Goal: Task Accomplishment & Management: Complete application form

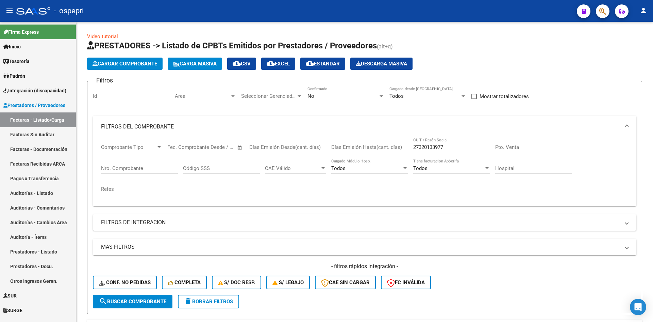
scroll to position [137, 0]
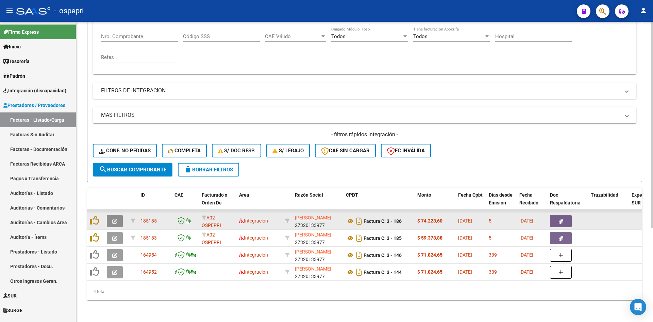
click at [110, 215] on button "button" at bounding box center [115, 221] width 16 height 12
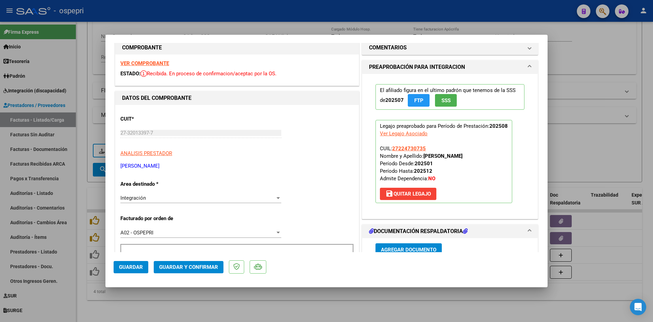
scroll to position [0, 0]
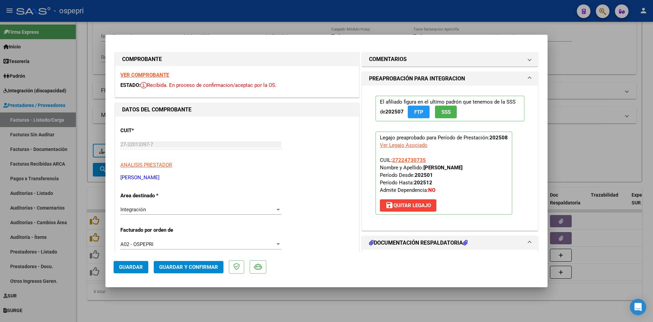
click at [140, 75] on strong "VER COMPROBANTE" at bounding box center [144, 75] width 49 height 6
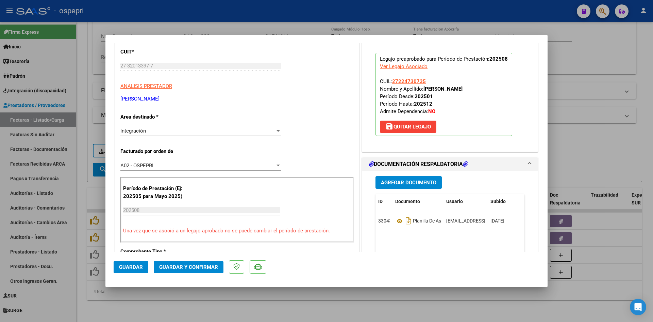
scroll to position [102, 0]
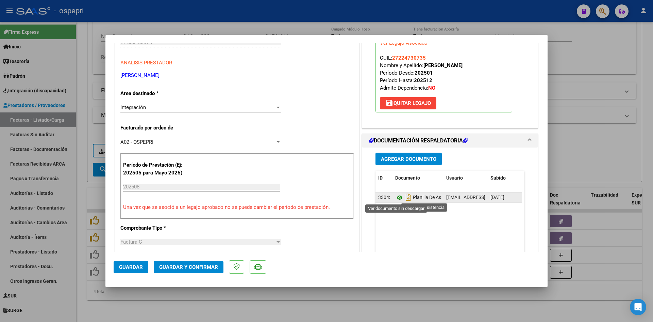
click at [395, 196] on icon at bounding box center [399, 197] width 9 height 8
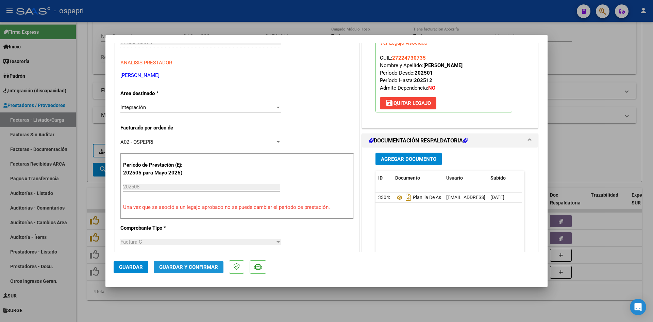
click at [211, 271] on button "Guardar y Confirmar" at bounding box center [189, 267] width 70 height 12
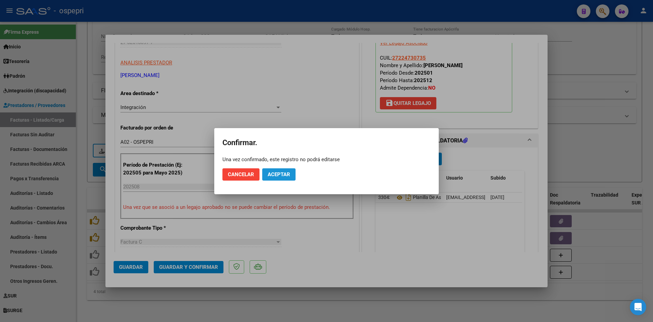
click at [286, 176] on span "Aceptar" at bounding box center [279, 174] width 22 height 6
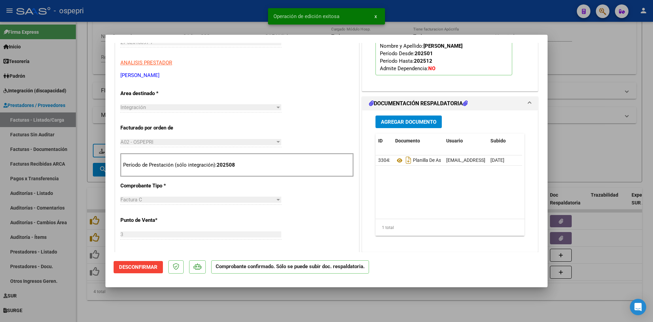
type input "$ 0,00"
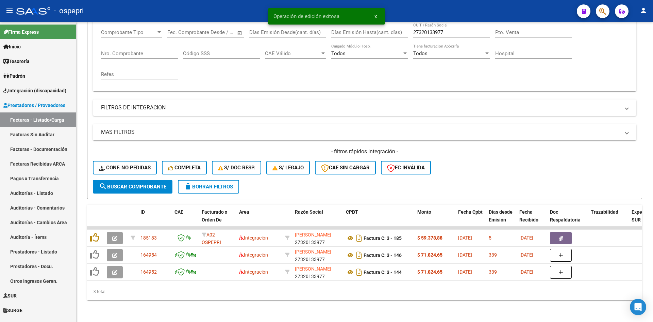
scroll to position [120, 0]
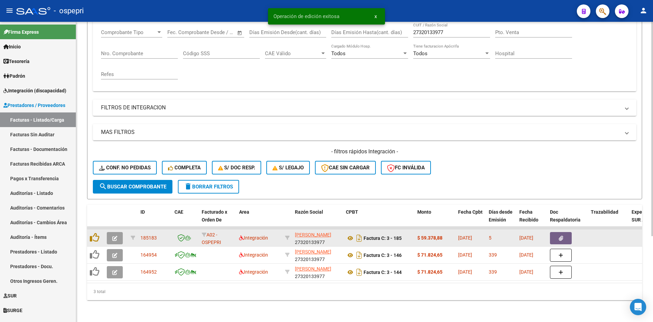
click at [116, 235] on icon "button" at bounding box center [114, 237] width 5 height 5
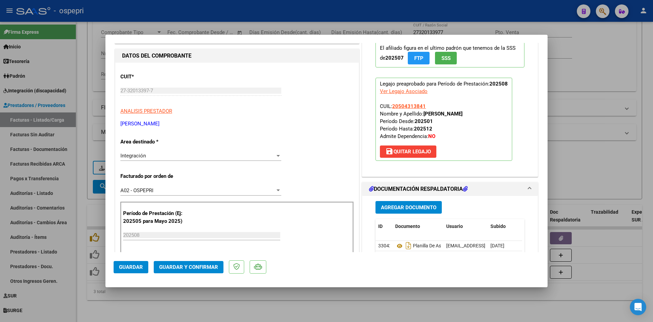
scroll to position [0, 0]
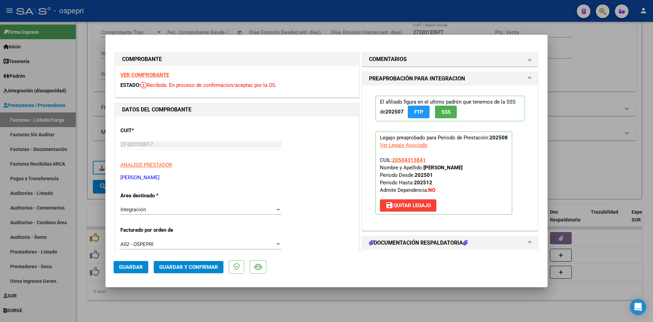
click at [161, 74] on strong "VER COMPROBANTE" at bounding box center [144, 75] width 49 height 6
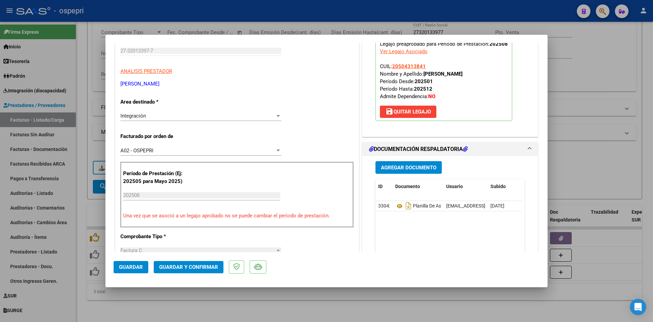
scroll to position [102, 0]
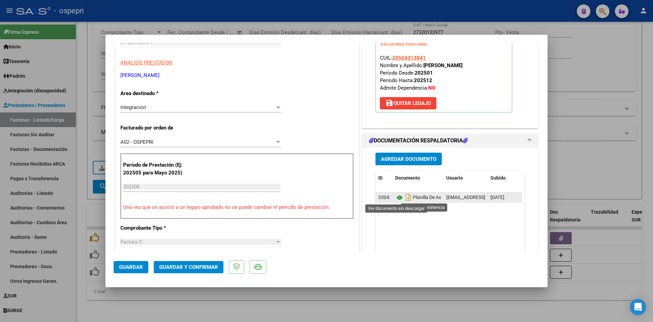
click at [398, 196] on icon at bounding box center [399, 197] width 9 height 8
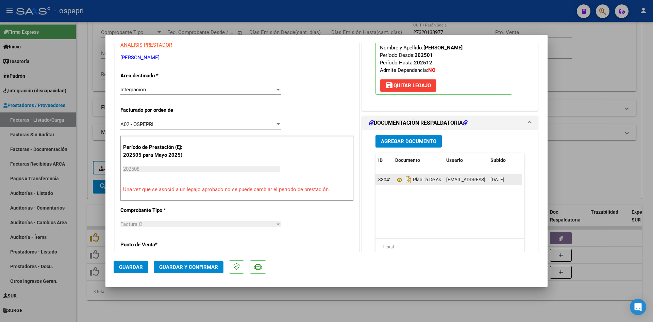
scroll to position [136, 0]
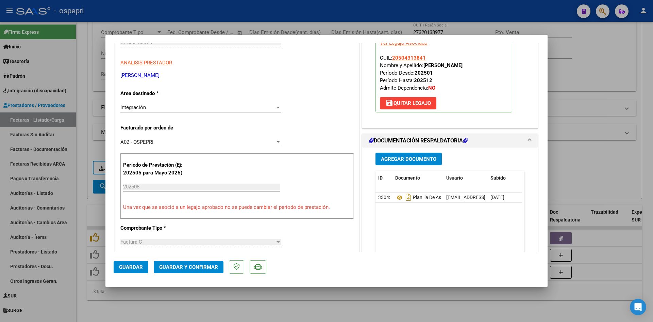
type input "$ 0,00"
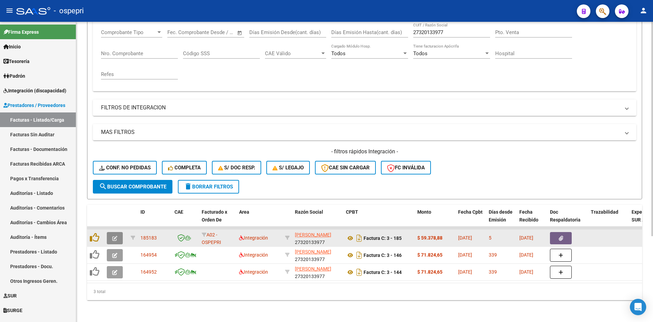
click at [115, 235] on icon "button" at bounding box center [114, 237] width 5 height 5
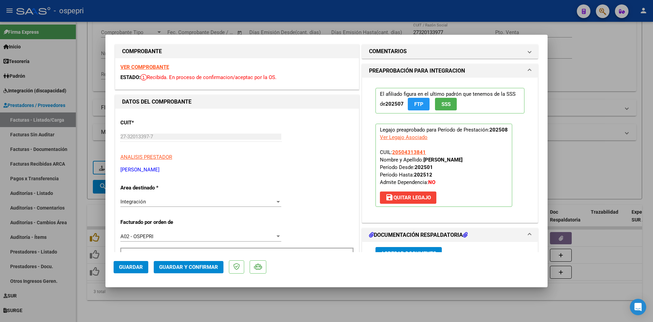
scroll to position [0, 0]
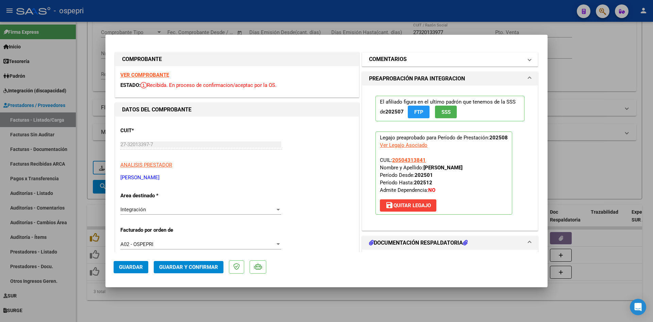
click at [459, 64] on mat-expansion-panel-header "COMENTARIOS" at bounding box center [450, 59] width 176 height 14
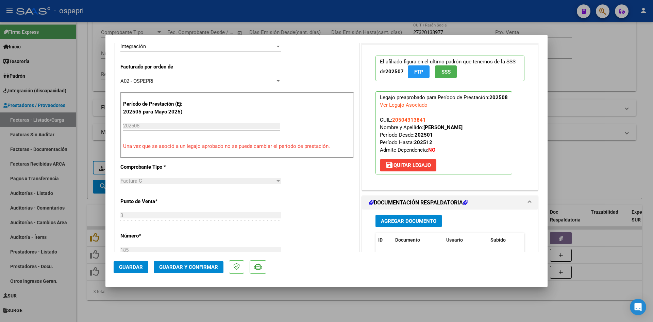
scroll to position [170, 0]
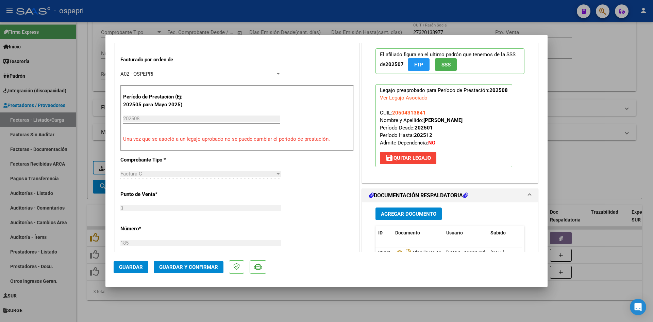
type input "$ 0,00"
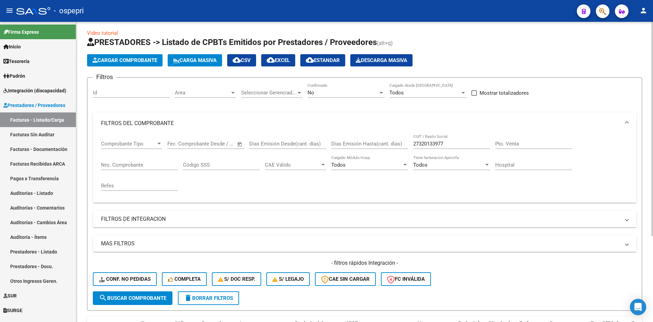
scroll to position [0, 0]
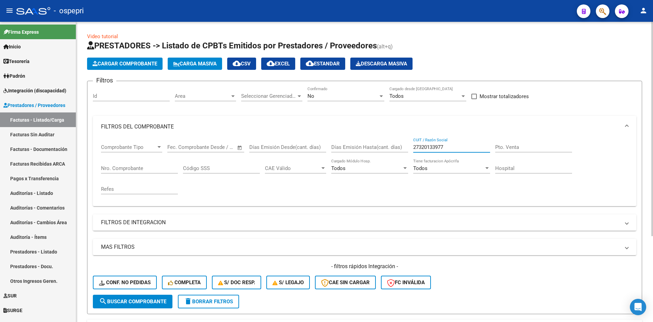
drag, startPoint x: 450, startPoint y: 146, endPoint x: 409, endPoint y: 151, distance: 41.5
click at [409, 151] on div "Comprobante Tipo Comprobante Tipo Fecha inicio – Fecha fin Fec. Comprobante Des…" at bounding box center [364, 168] width 527 height 63
click at [135, 279] on button "Conf. no pedidas" at bounding box center [125, 282] width 64 height 14
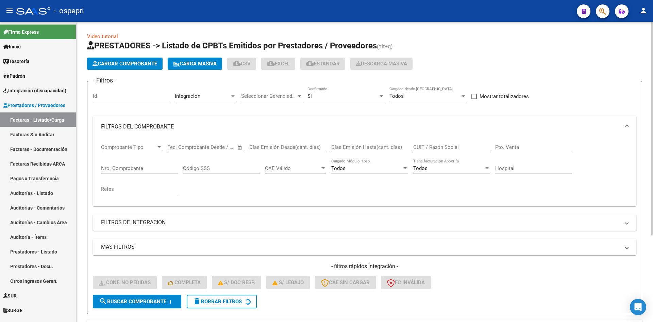
click at [427, 147] on input "CUIT / Razón Social" at bounding box center [451, 147] width 77 height 6
paste input "27320133977"
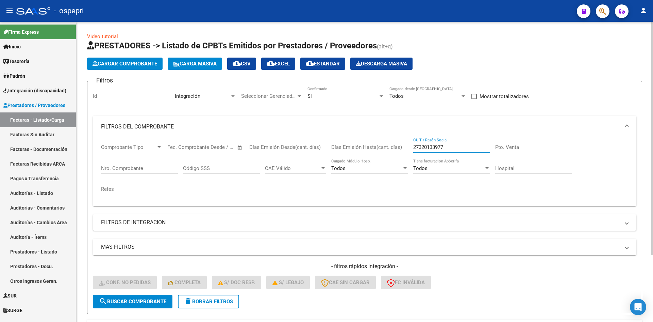
type input "27320133977"
click at [146, 300] on span "search Buscar Comprobante" at bounding box center [132, 301] width 67 height 6
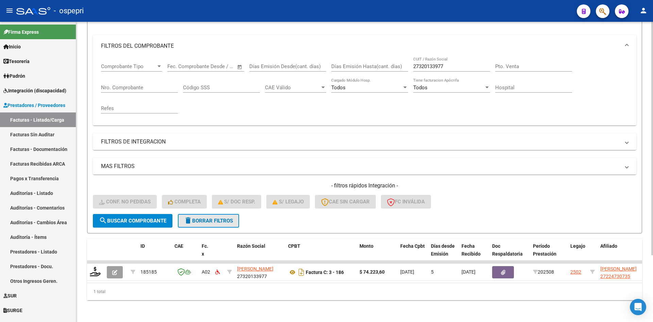
click at [220, 217] on span "delete Borrar Filtros" at bounding box center [208, 220] width 49 height 6
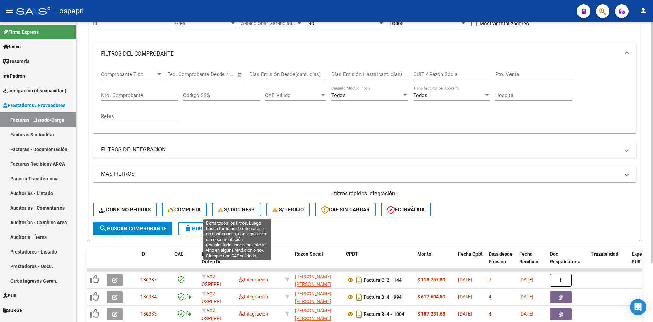
scroll to position [86, 0]
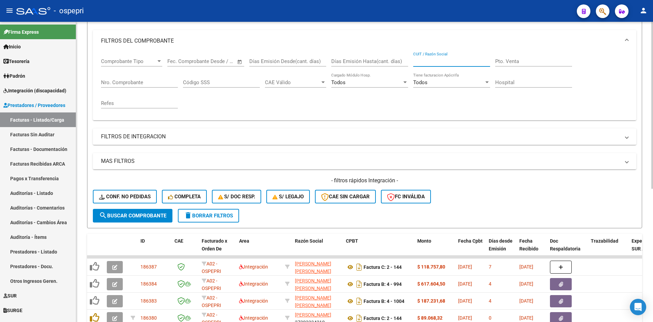
click at [420, 60] on input "CUIT / Razón Social" at bounding box center [451, 61] width 77 height 6
paste input "27320133977"
type input "27320133977"
click at [142, 207] on div "- filtros rápidos Integración - Conf. no pedidas Completa S/ Doc Resp. S/ legaj…" at bounding box center [365, 193] width 544 height 32
click at [140, 219] on button "search Buscar Comprobante" at bounding box center [133, 216] width 80 height 14
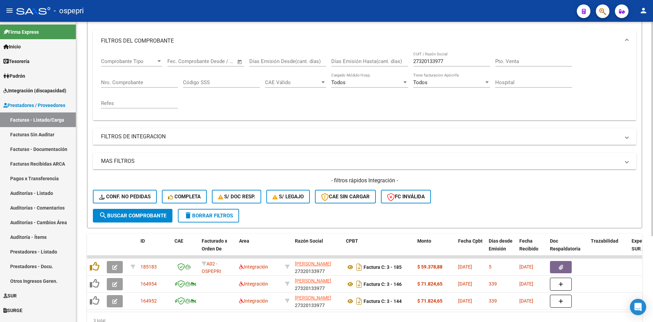
scroll to position [120, 0]
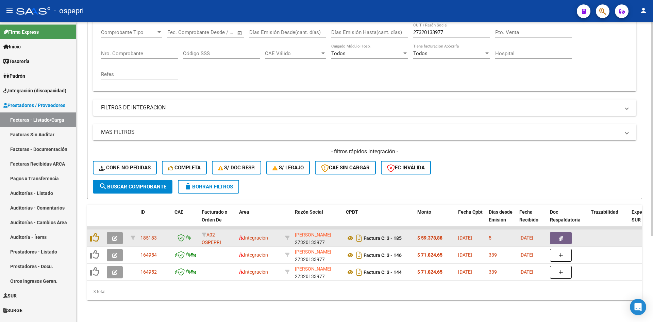
click at [117, 233] on button "button" at bounding box center [115, 238] width 16 height 12
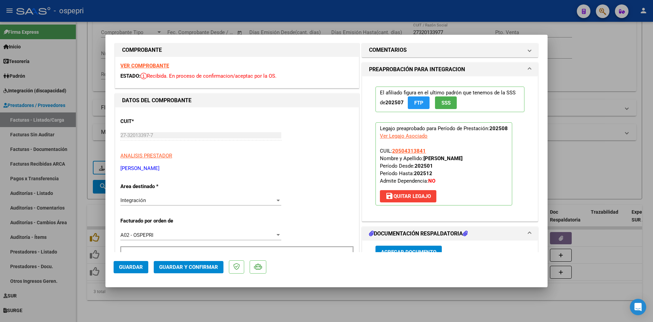
scroll to position [0, 0]
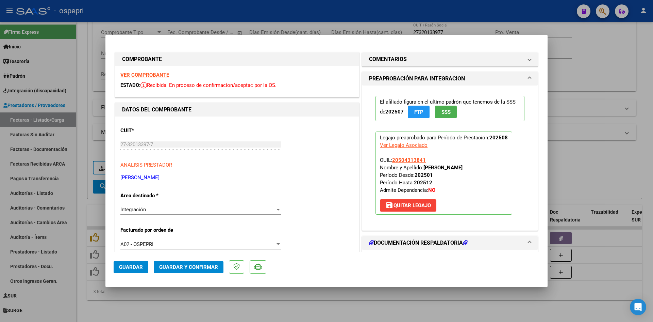
click at [201, 267] on span "Guardar y Confirmar" at bounding box center [188, 267] width 59 height 6
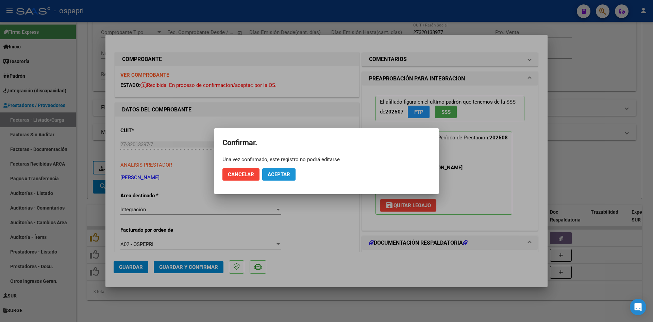
click at [290, 175] on span "Aceptar" at bounding box center [279, 174] width 22 height 6
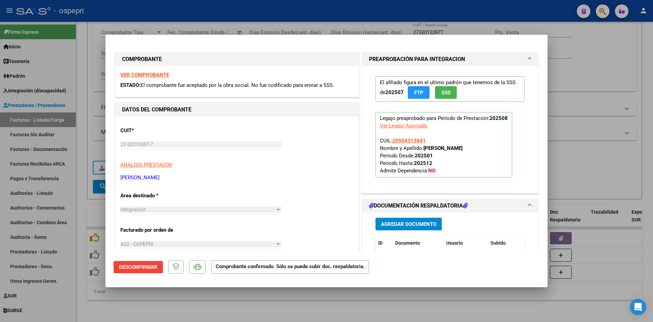
type input "$ 0,00"
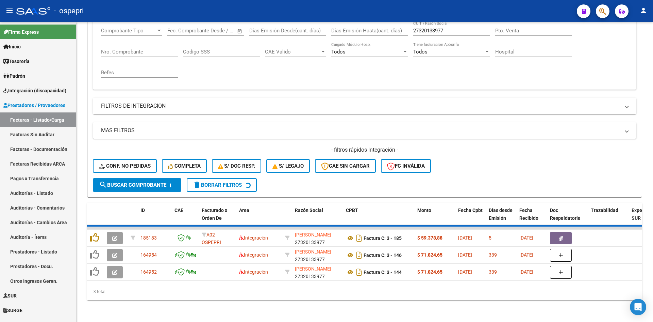
scroll to position [103, 0]
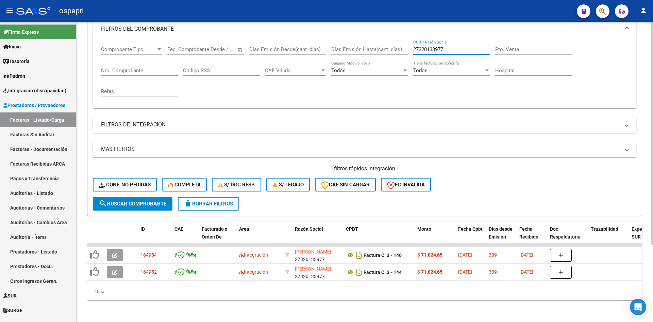
drag, startPoint x: 453, startPoint y: 44, endPoint x: 391, endPoint y: 62, distance: 64.0
click at [391, 62] on div "Comprobante Tipo Comprobante Tipo Fecha inicio – Fecha fin Fec. Comprobante Des…" at bounding box center [364, 71] width 527 height 63
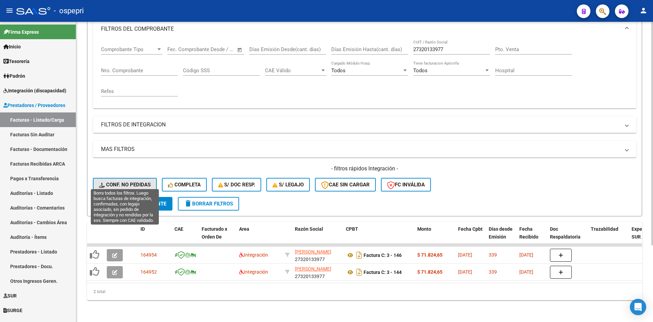
click at [138, 181] on span "Conf. no pedidas" at bounding box center [125, 184] width 52 height 6
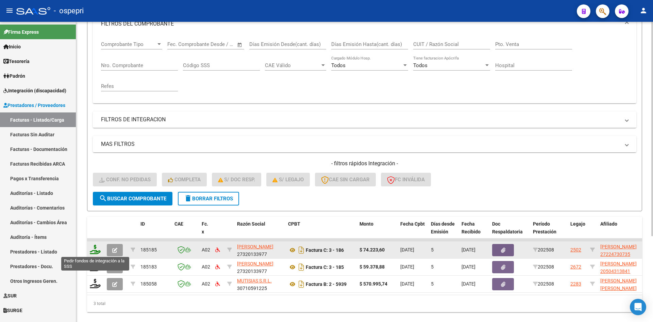
click at [93, 249] on icon at bounding box center [95, 249] width 11 height 10
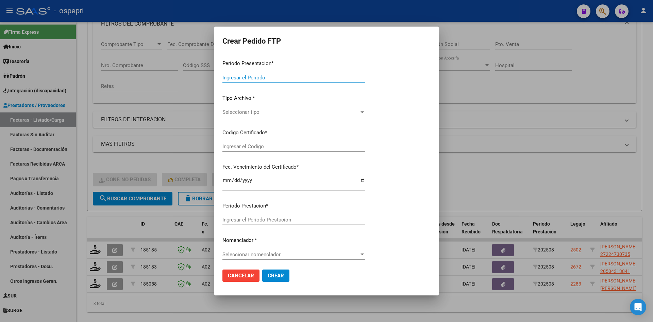
type input "202508"
type input "$ 74.223,60"
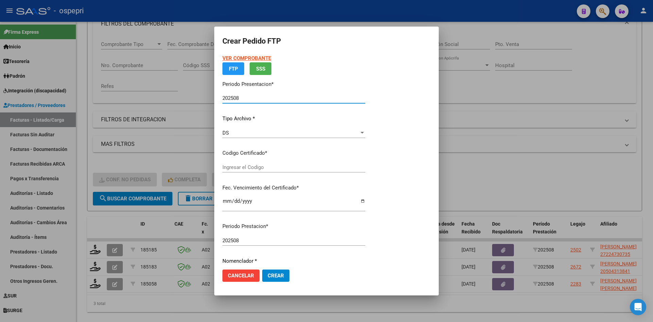
type input "ARG01000224730732018090420280904NQN249"
type input "[DATE]"
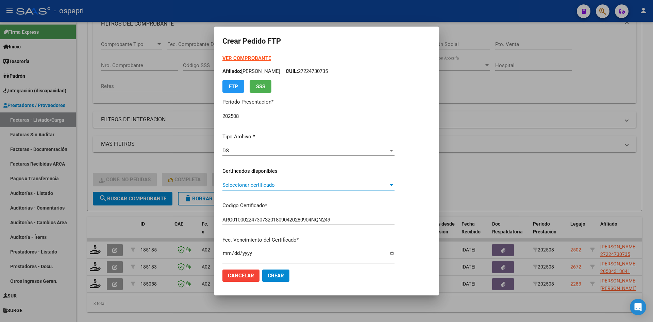
click at [315, 188] on span "Seleccionar certificado" at bounding box center [306, 185] width 166 height 6
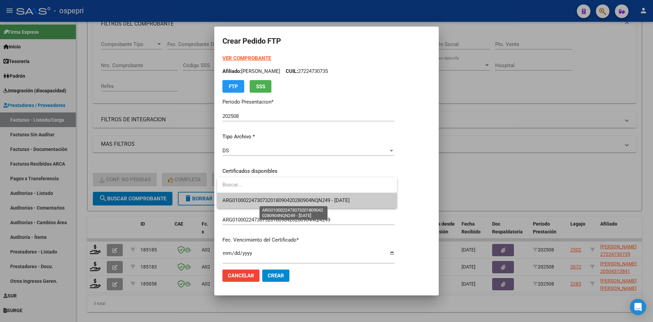
click at [316, 198] on span "ARG01000224730732018090420280904NQN249 - [DATE]" at bounding box center [286, 200] width 127 height 6
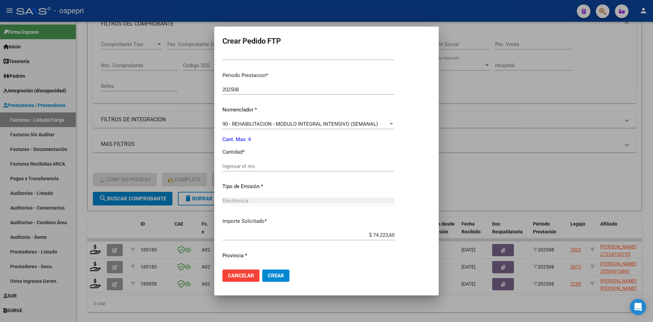
scroll to position [204, 0]
click at [274, 168] on div "Ingresar el nro" at bounding box center [309, 165] width 172 height 10
type input "4"
click at [275, 278] on span "Crear" at bounding box center [276, 275] width 16 height 6
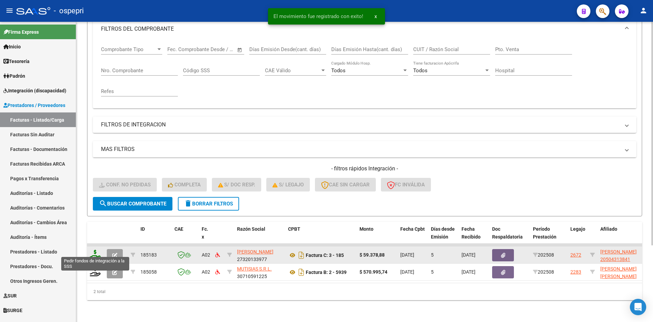
click at [92, 249] on icon at bounding box center [95, 254] width 11 height 10
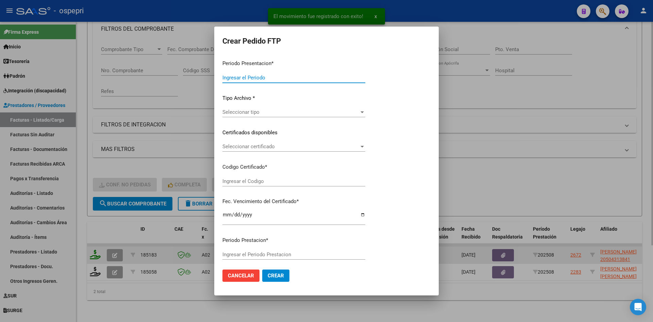
type input "202508"
type input "$ 59.378,88"
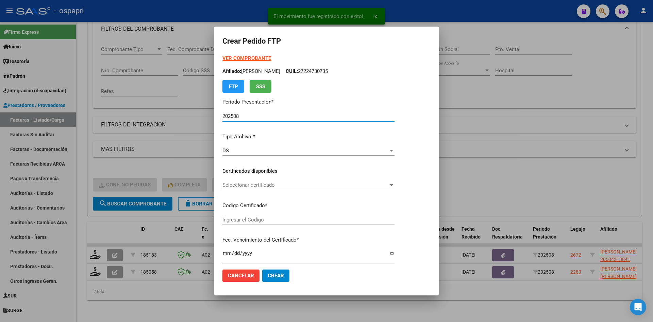
type input "2050431384-1"
type input "[DATE]"
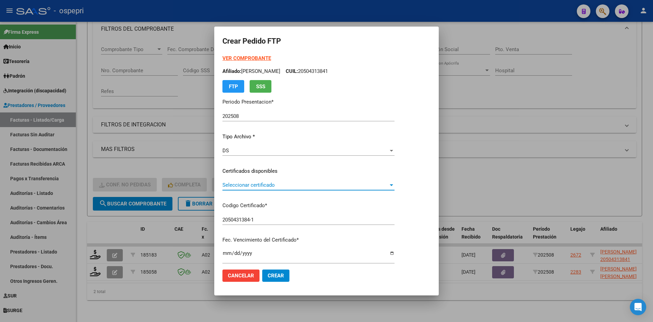
click at [289, 184] on span "Seleccionar certificado" at bounding box center [306, 185] width 166 height 6
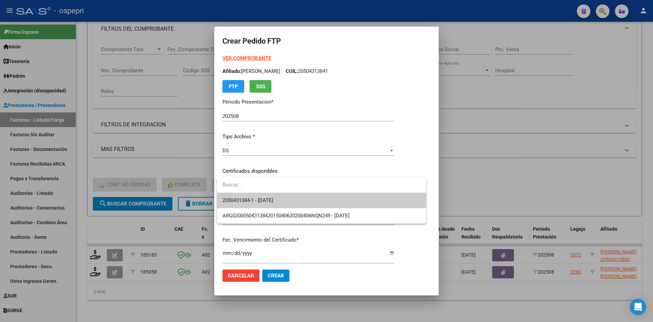
click at [289, 199] on span "2050431384-1 - [DATE]" at bounding box center [322, 200] width 198 height 15
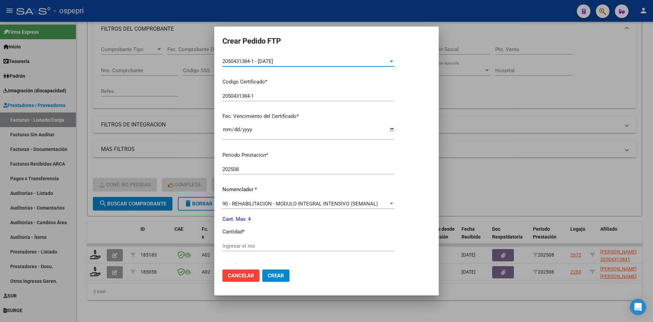
scroll to position [136, 0]
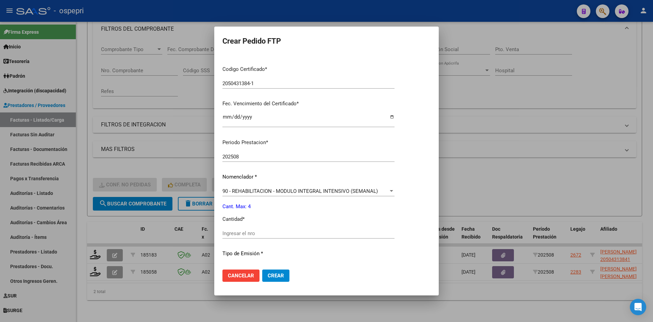
click at [265, 234] on input "Ingresar el nro" at bounding box center [309, 233] width 172 height 6
type input "4"
click at [271, 279] on button "Crear" at bounding box center [275, 275] width 27 height 12
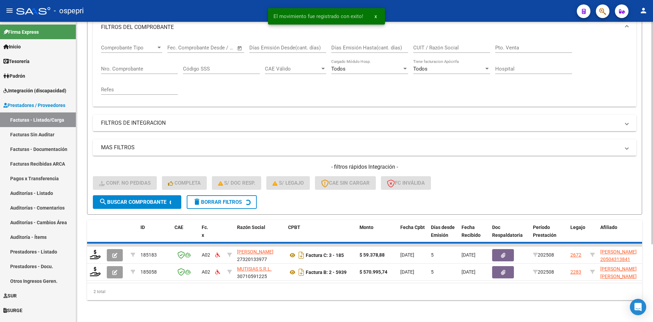
scroll to position [86, 0]
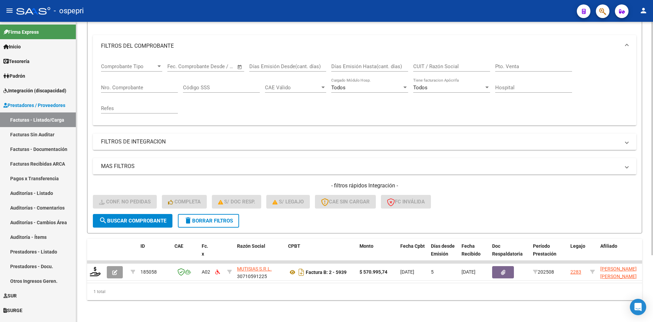
click at [233, 217] on span "delete Borrar Filtros" at bounding box center [208, 220] width 49 height 6
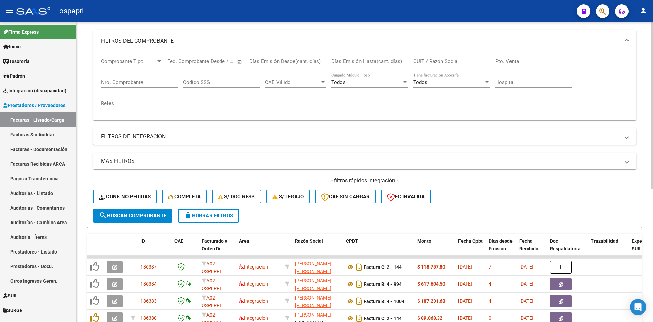
click at [439, 62] on input "CUIT / Razón Social" at bounding box center [451, 61] width 77 height 6
paste input "27308238836"
type input "27308238836"
click at [168, 217] on button "search Buscar Comprobante" at bounding box center [133, 216] width 80 height 14
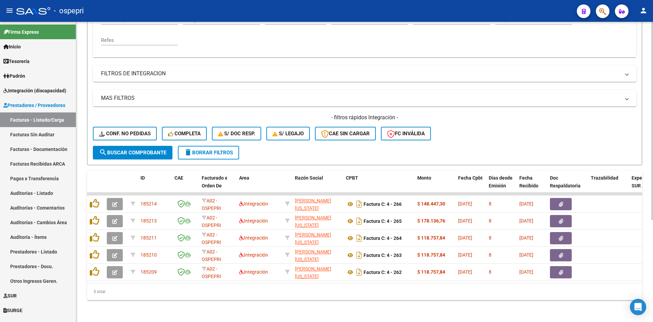
scroll to position [154, 0]
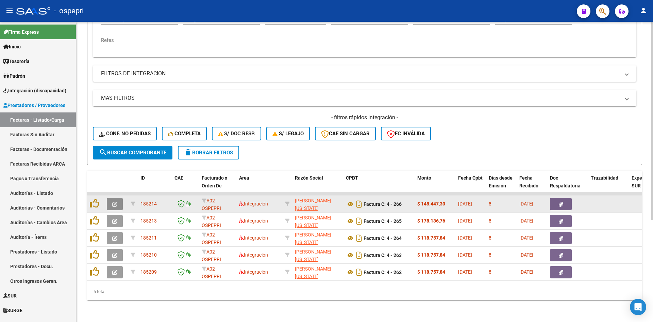
click at [112, 198] on button "button" at bounding box center [115, 204] width 16 height 12
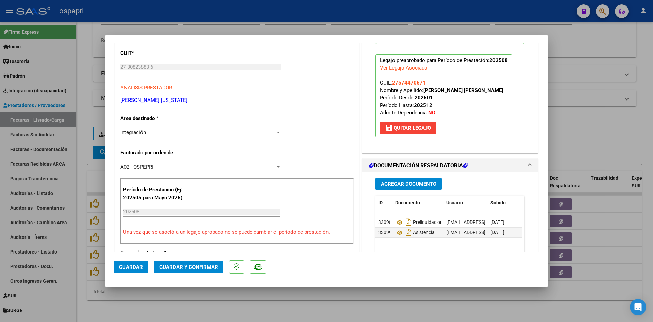
scroll to position [0, 0]
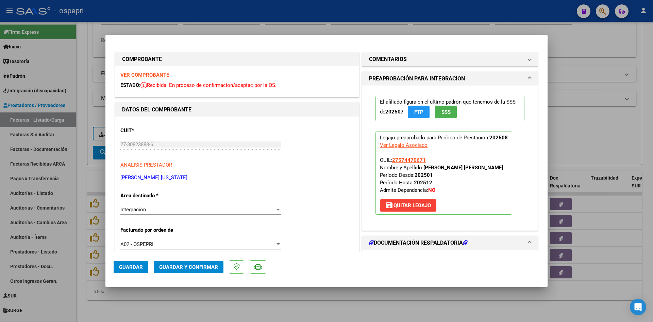
click at [153, 74] on strong "VER COMPROBANTE" at bounding box center [144, 75] width 49 height 6
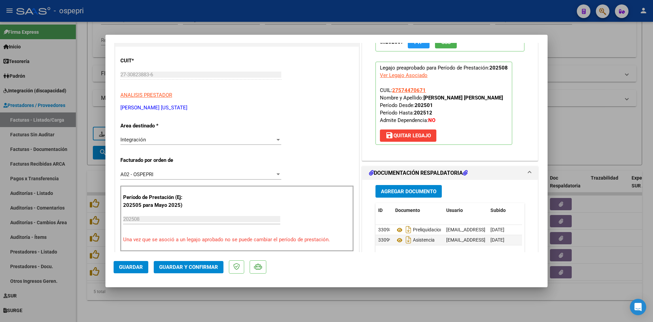
scroll to position [136, 0]
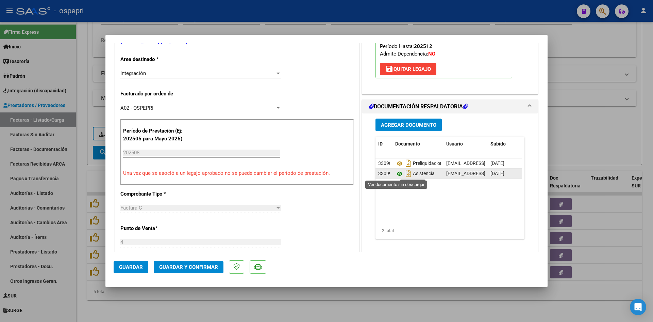
click at [395, 174] on icon at bounding box center [399, 173] width 9 height 8
click at [210, 266] on span "Guardar y Confirmar" at bounding box center [188, 267] width 59 height 6
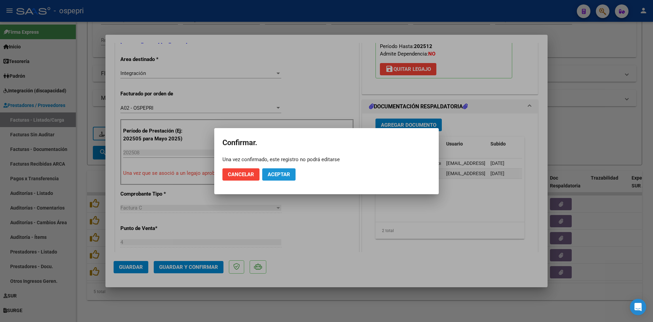
click at [285, 173] on span "Aceptar" at bounding box center [279, 174] width 22 height 6
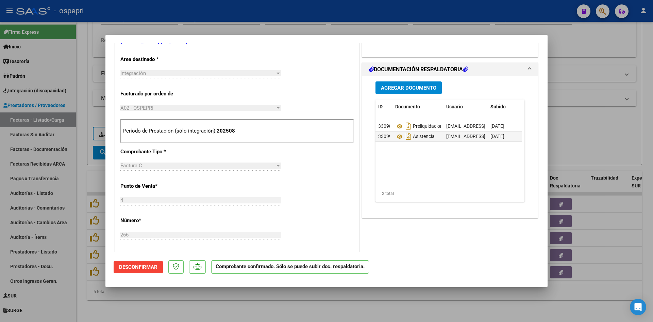
type input "$ 0,00"
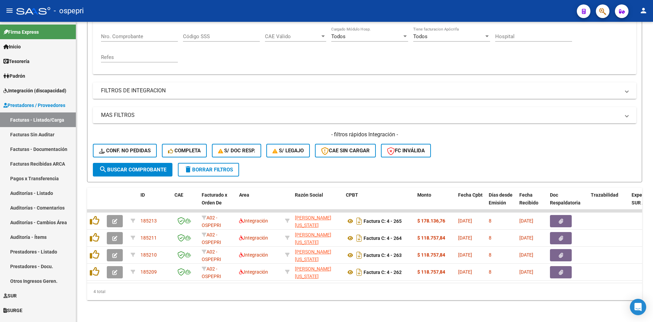
scroll to position [137, 0]
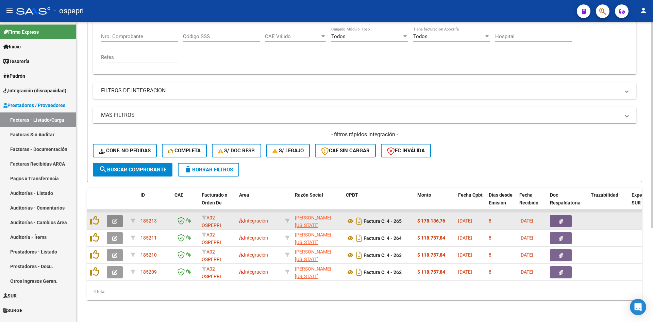
click at [120, 215] on button "button" at bounding box center [115, 221] width 16 height 12
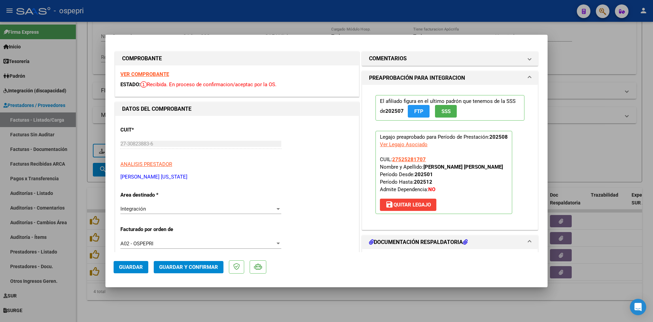
scroll to position [0, 0]
click at [158, 75] on strong "VER COMPROBANTE" at bounding box center [144, 75] width 49 height 6
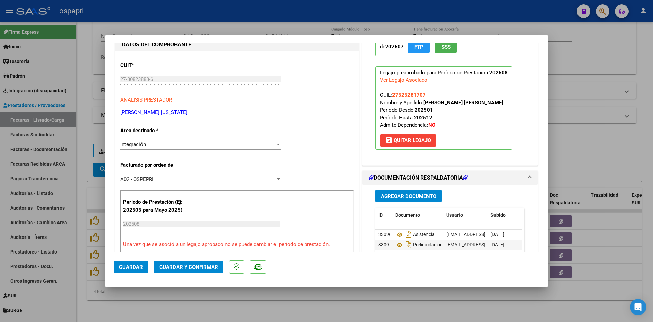
scroll to position [102, 0]
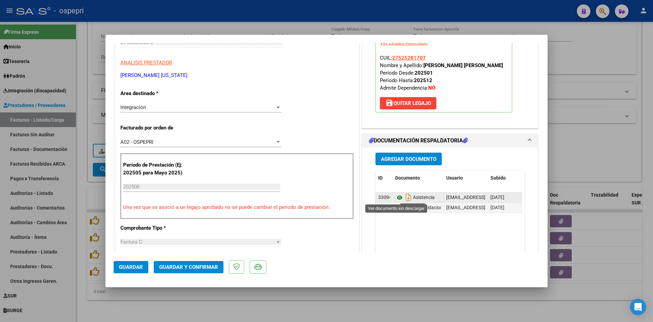
click at [396, 197] on icon at bounding box center [399, 197] width 9 height 8
click at [168, 265] on span "Guardar y Confirmar" at bounding box center [188, 267] width 59 height 6
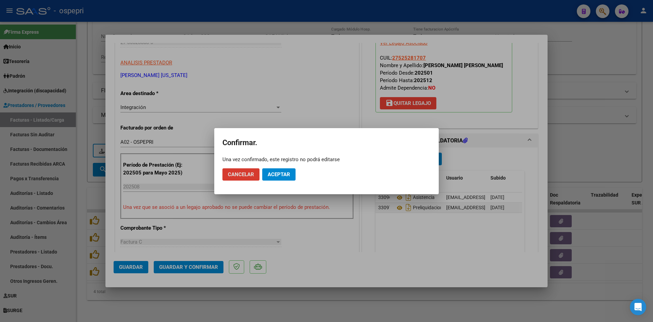
click at [286, 172] on span "Aceptar" at bounding box center [279, 174] width 22 height 6
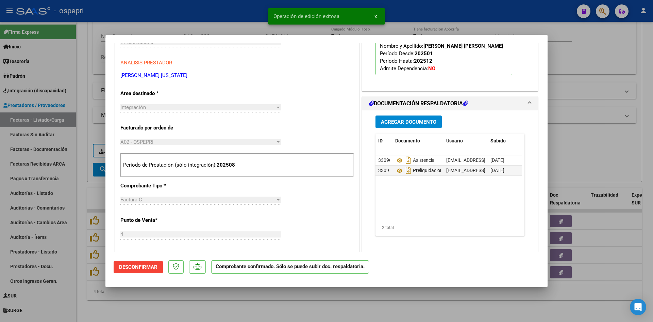
type input "$ 0,00"
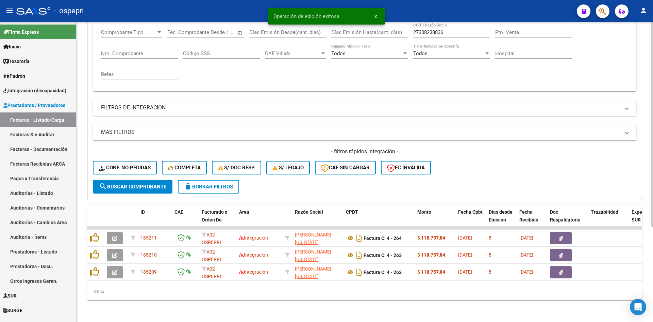
scroll to position [120, 0]
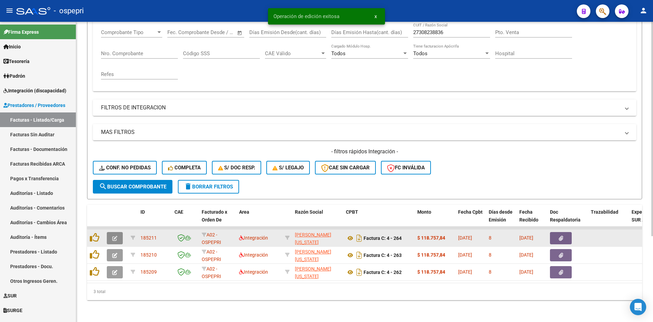
click at [115, 235] on icon "button" at bounding box center [114, 237] width 5 height 5
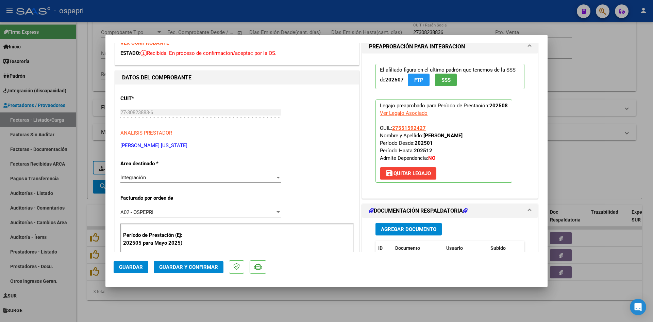
scroll to position [0, 0]
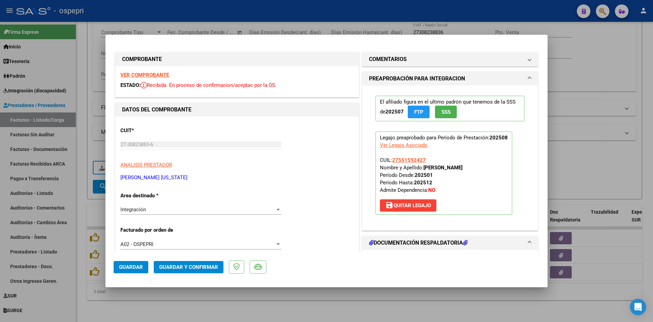
click at [162, 75] on strong "VER COMPROBANTE" at bounding box center [144, 75] width 49 height 6
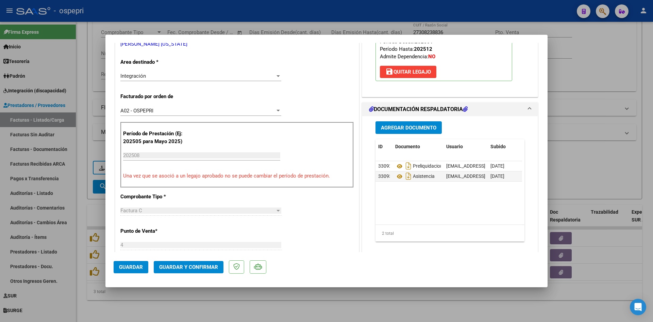
scroll to position [136, 0]
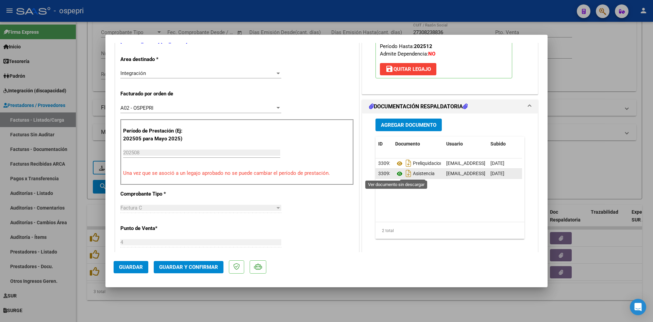
click at [396, 174] on icon at bounding box center [399, 173] width 9 height 8
click at [208, 264] on span "Guardar y Confirmar" at bounding box center [188, 267] width 59 height 6
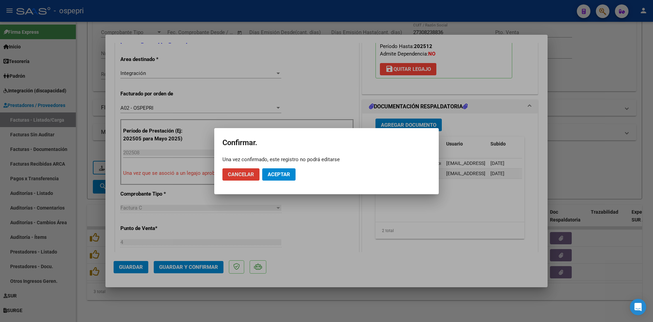
click at [289, 176] on span "Aceptar" at bounding box center [279, 174] width 22 height 6
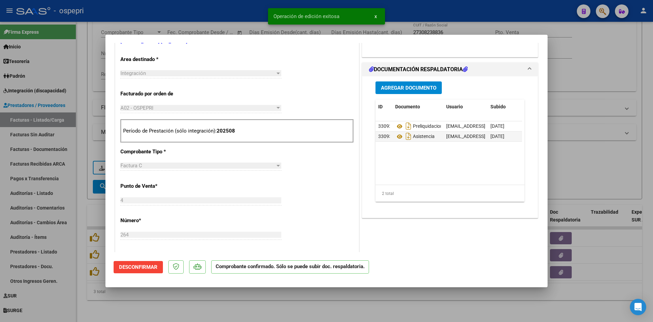
type input "$ 0,00"
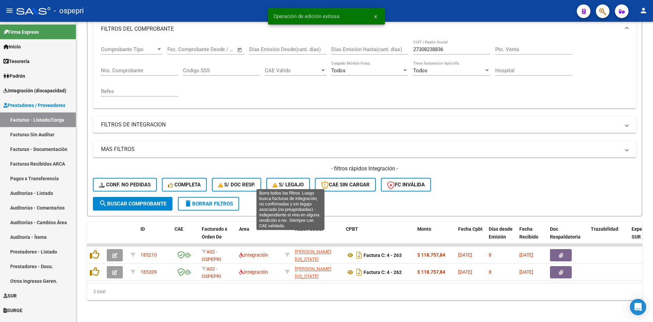
scroll to position [103, 0]
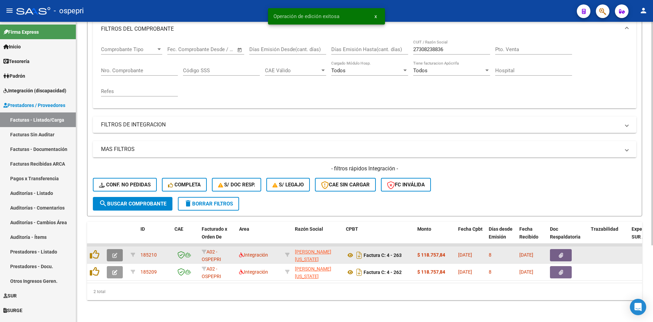
click at [123, 250] on button "button" at bounding box center [115, 255] width 16 height 12
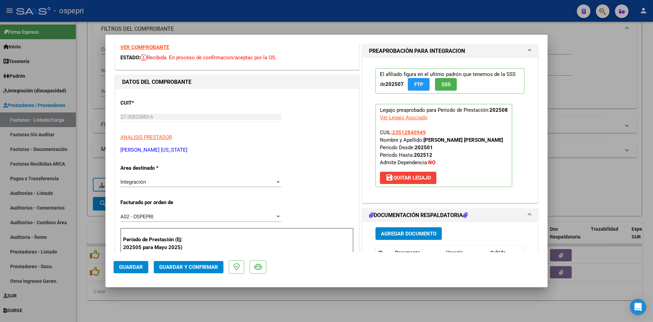
scroll to position [0, 0]
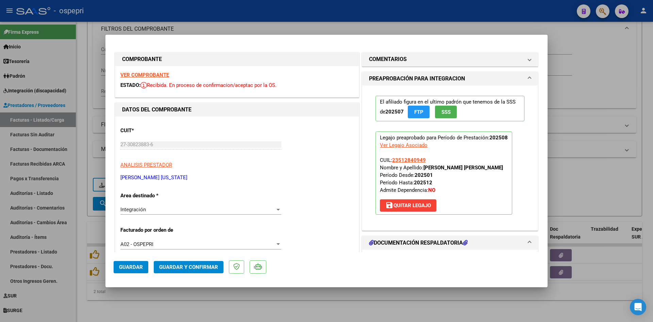
click at [162, 77] on strong "VER COMPROBANTE" at bounding box center [144, 75] width 49 height 6
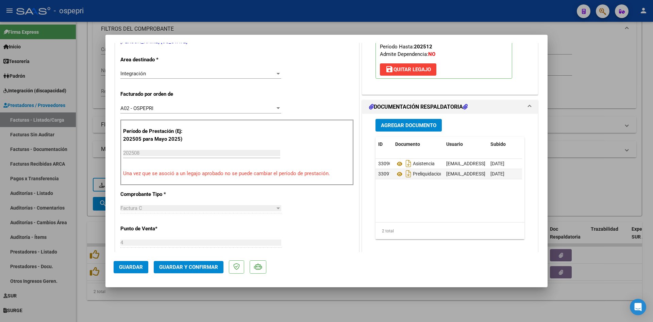
scroll to position [136, 0]
click at [396, 163] on icon at bounding box center [399, 163] width 9 height 8
click at [180, 264] on span "Guardar y Confirmar" at bounding box center [188, 267] width 59 height 6
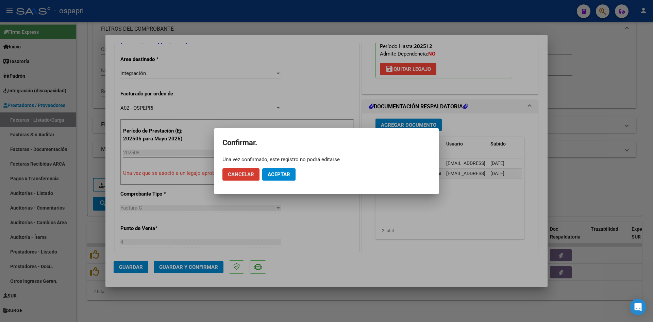
click at [287, 176] on span "Aceptar" at bounding box center [279, 174] width 22 height 6
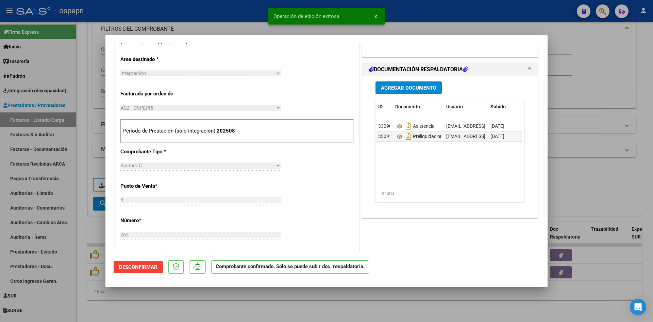
type input "$ 0,00"
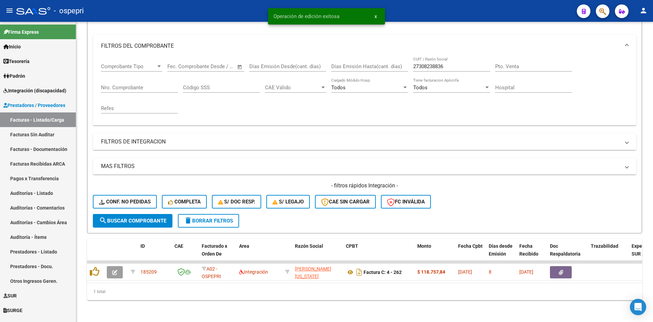
scroll to position [86, 0]
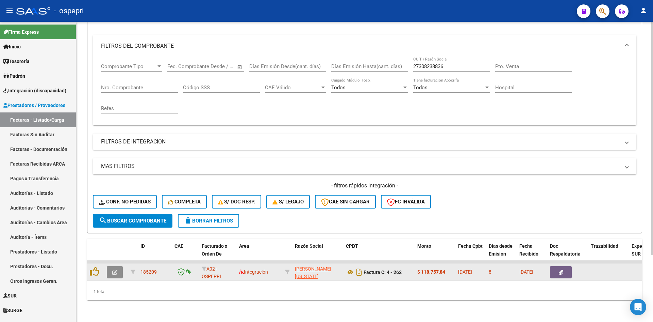
click at [116, 270] on icon "button" at bounding box center [114, 272] width 5 height 5
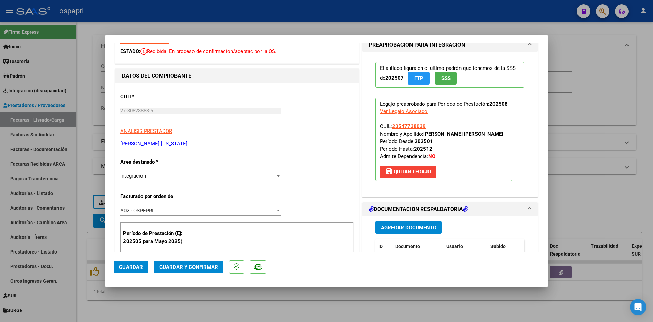
scroll to position [0, 0]
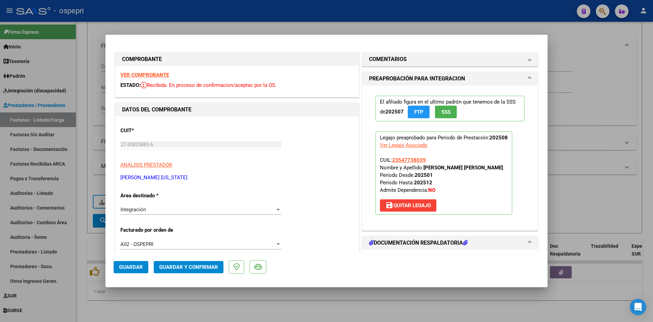
click at [159, 77] on strong "VER COMPROBANTE" at bounding box center [144, 75] width 49 height 6
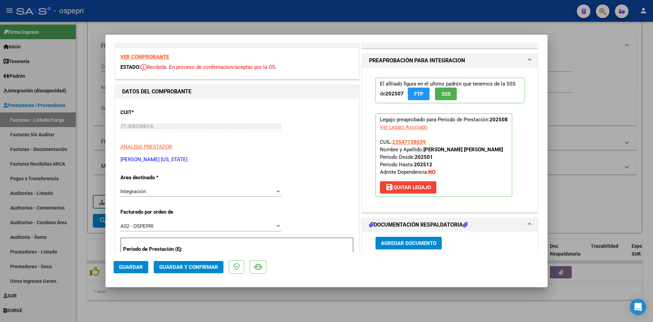
scroll to position [102, 0]
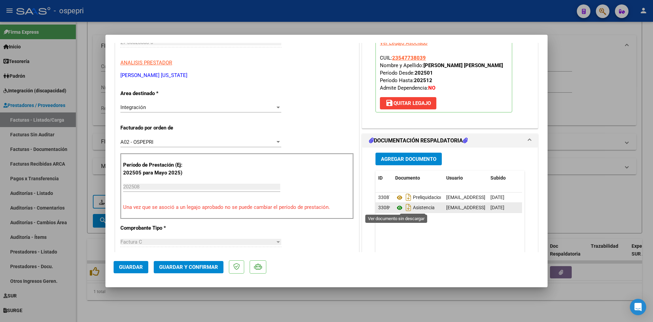
click at [397, 207] on icon at bounding box center [399, 208] width 9 height 8
click at [190, 268] on span "Guardar y Confirmar" at bounding box center [188, 267] width 59 height 6
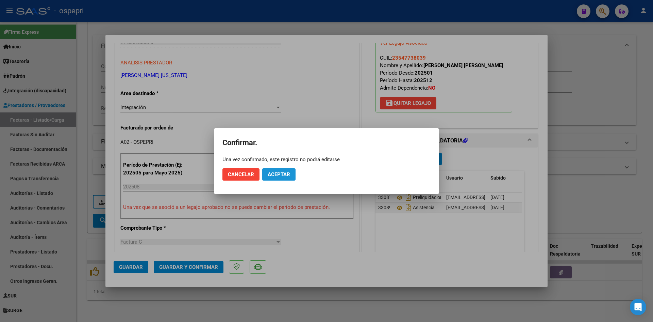
click at [277, 174] on span "Aceptar" at bounding box center [279, 174] width 22 height 6
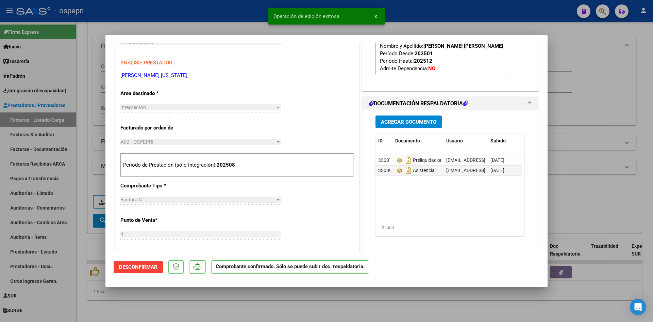
type input "$ 0,00"
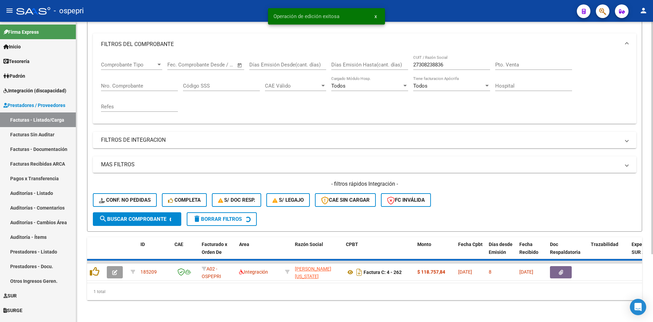
scroll to position [76, 0]
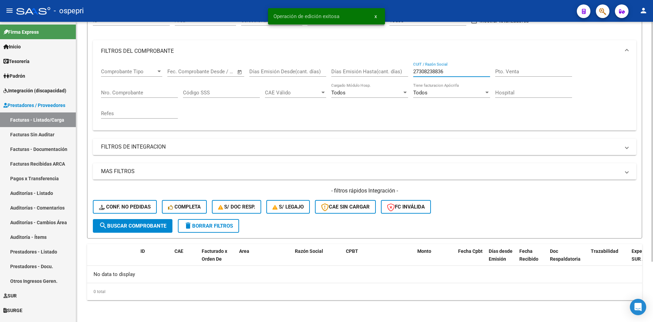
drag, startPoint x: 450, startPoint y: 70, endPoint x: 397, endPoint y: 75, distance: 53.4
click at [397, 75] on div "Comprobante Tipo Comprobante Tipo Fecha inicio – Fecha fin Fec. Comprobante Des…" at bounding box center [364, 93] width 527 height 63
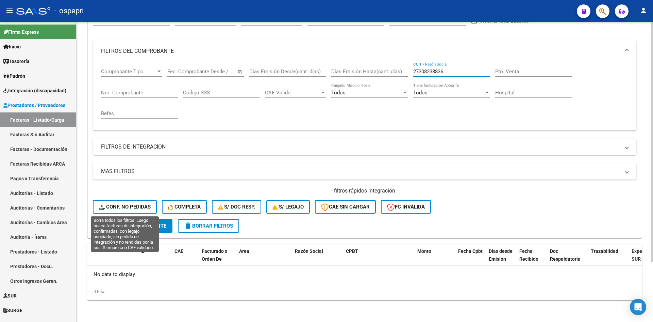
click at [117, 205] on span "Conf. no pedidas" at bounding box center [125, 207] width 52 height 6
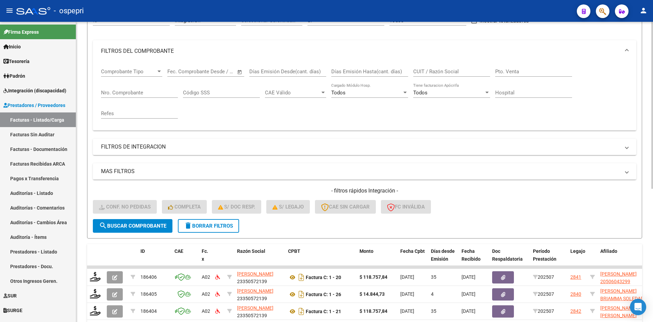
click at [420, 71] on input "CUIT / Razón Social" at bounding box center [451, 71] width 77 height 6
paste input "27308238836"
type input "27308238836"
click at [159, 226] on span "search Buscar Comprobante" at bounding box center [132, 226] width 67 height 6
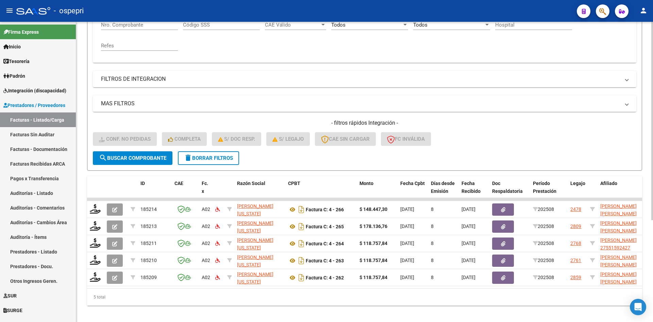
scroll to position [154, 0]
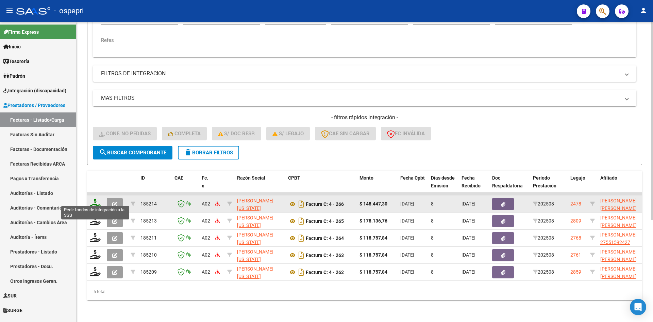
click at [97, 199] on icon at bounding box center [95, 203] width 11 height 10
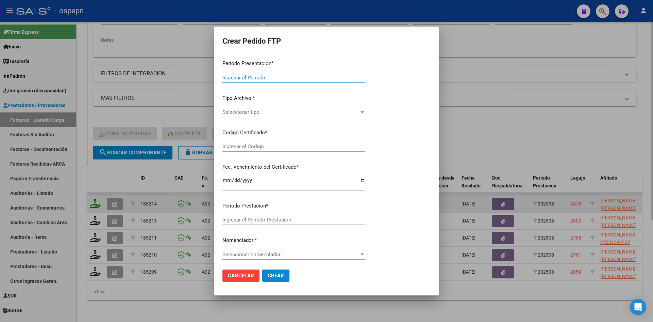
type input "202508"
type input "$ 148.447,30"
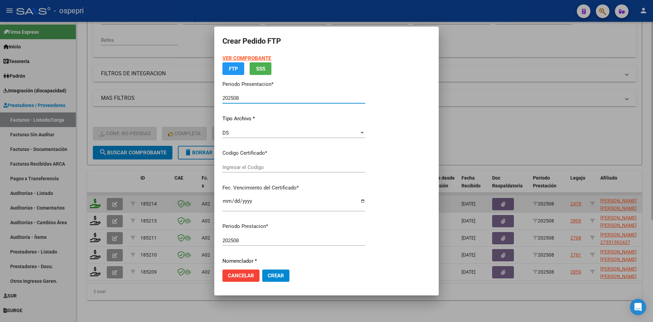
type input "2757447067-1"
type input "[DATE]"
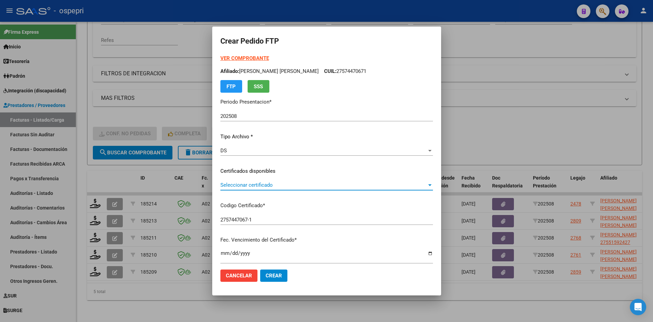
click at [296, 184] on span "Seleccionar certificado" at bounding box center [324, 185] width 207 height 6
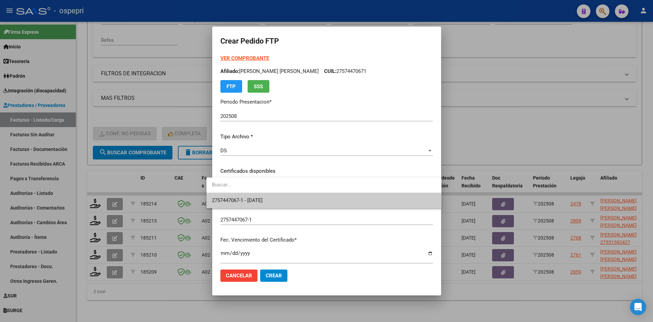
click at [297, 202] on span "2757447067-1 - [DATE]" at bounding box center [324, 200] width 224 height 15
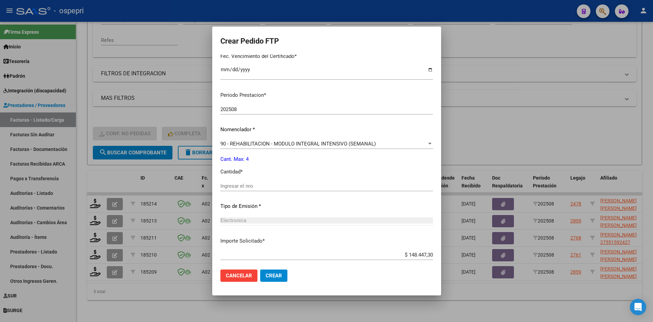
scroll to position [204, 0]
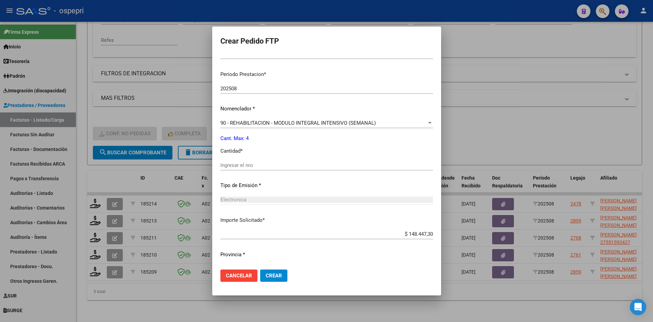
click at [228, 161] on div "Ingresar el nro" at bounding box center [327, 165] width 213 height 10
type input "4"
click at [266, 274] on span "Crear" at bounding box center [274, 275] width 16 height 6
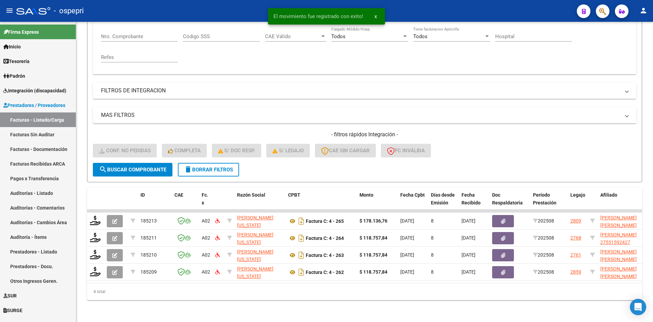
scroll to position [137, 0]
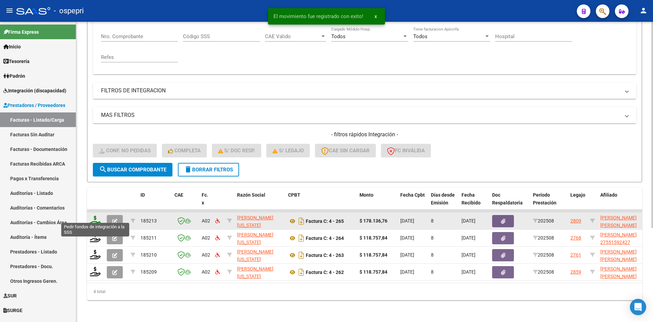
click at [94, 216] on icon at bounding box center [95, 220] width 11 height 10
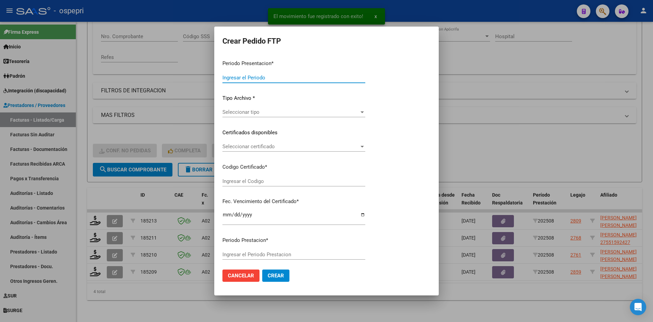
type input "202508"
type input "$ 178.136,76"
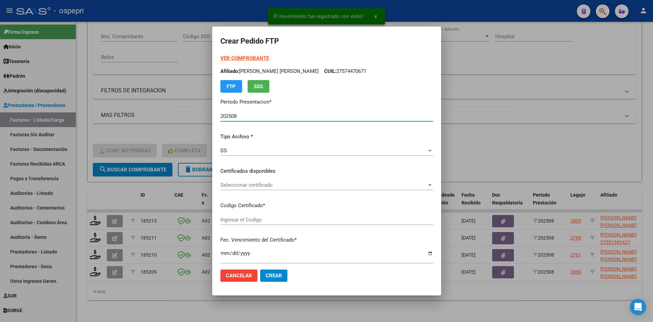
type input "2752528170-7"
type input "[DATE]"
click at [280, 189] on div "Seleccionar certificado Seleccionar certificado" at bounding box center [327, 185] width 213 height 10
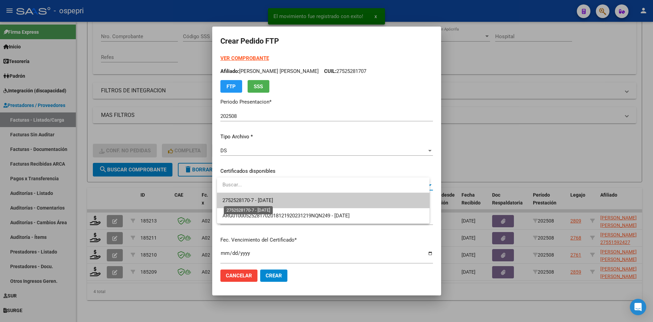
click at [273, 202] on span "2752528170-7 - [DATE]" at bounding box center [248, 200] width 51 height 6
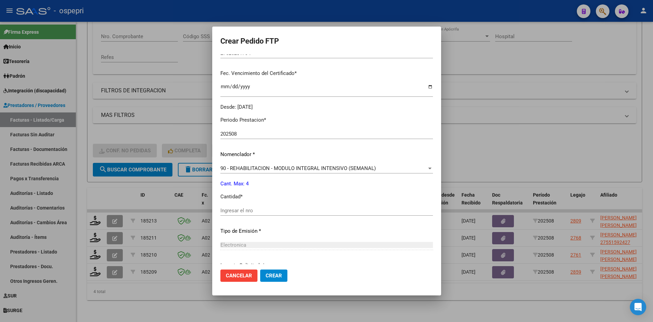
scroll to position [170, 0]
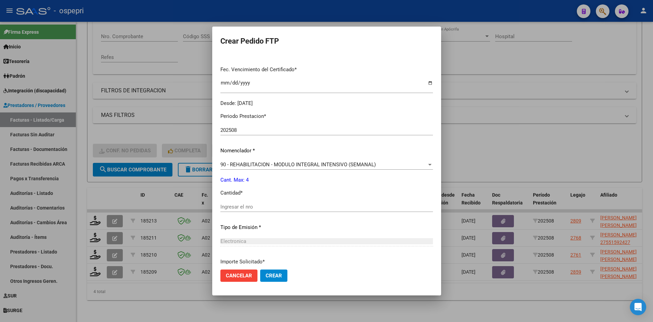
click at [227, 206] on input "Ingresar el nro" at bounding box center [327, 207] width 213 height 6
type input "4"
click at [282, 276] on span "Crear" at bounding box center [274, 275] width 16 height 6
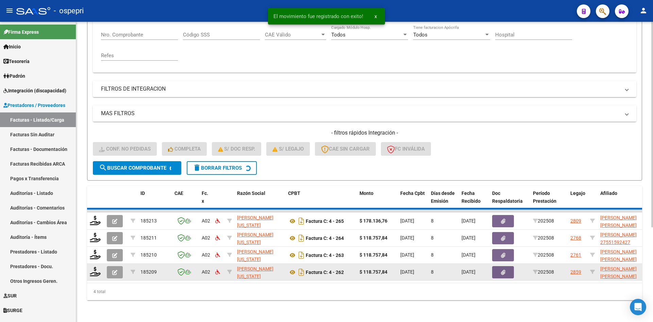
scroll to position [120, 0]
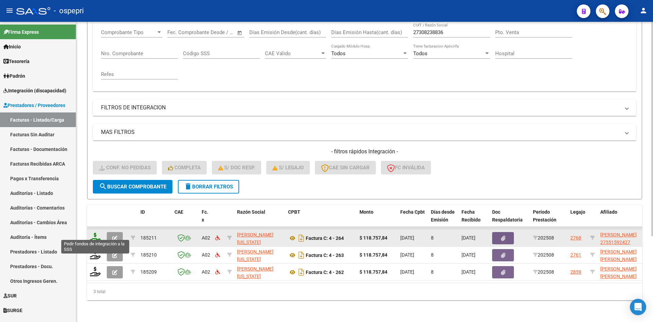
click at [96, 237] on icon at bounding box center [95, 237] width 11 height 10
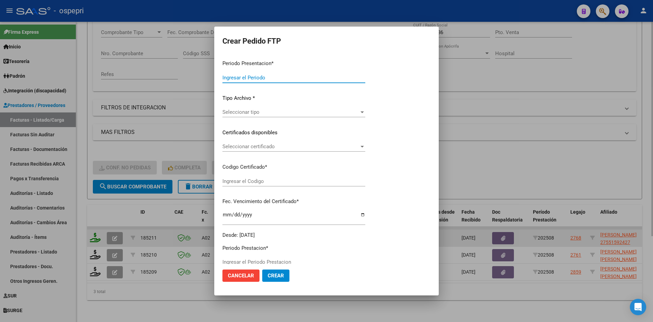
type input "202508"
type input "$ 118.757,84"
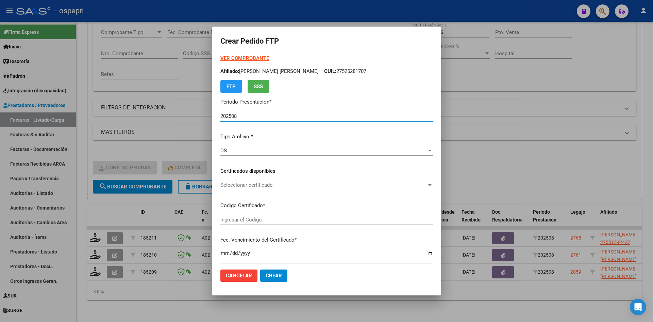
type input "2755159242-7"
type input "[DATE]"
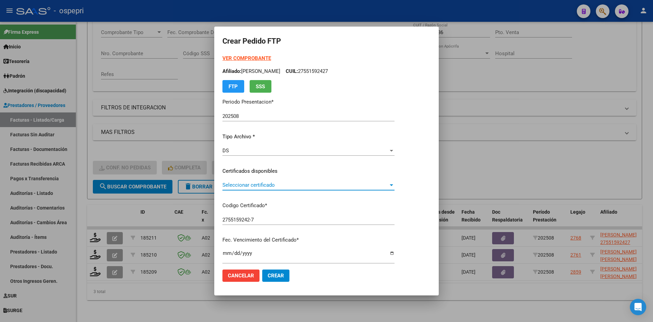
click at [273, 188] on span "Seleccionar certificado" at bounding box center [306, 185] width 166 height 6
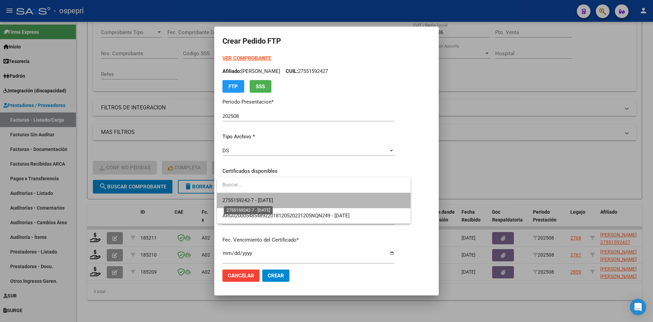
click at [273, 198] on span "2755159242-7 - [DATE]" at bounding box center [248, 200] width 51 height 6
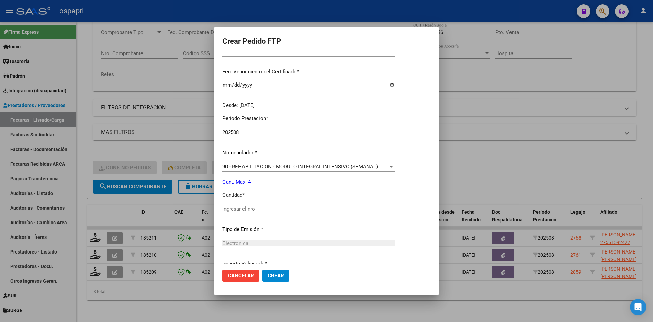
scroll to position [170, 0]
click at [270, 205] on input "Ingresar el nro" at bounding box center [309, 207] width 172 height 6
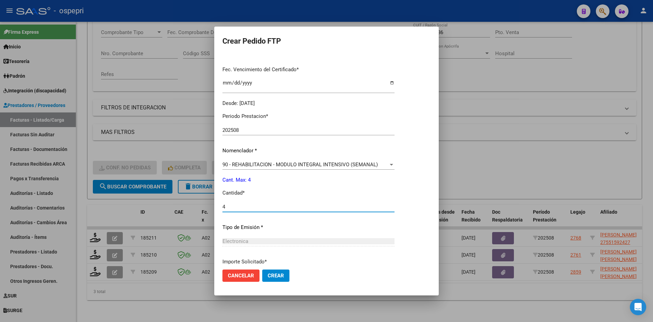
type input "4"
click at [280, 275] on span "Crear" at bounding box center [276, 275] width 16 height 6
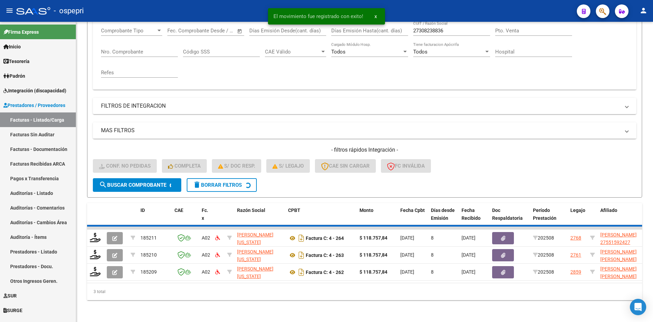
scroll to position [103, 0]
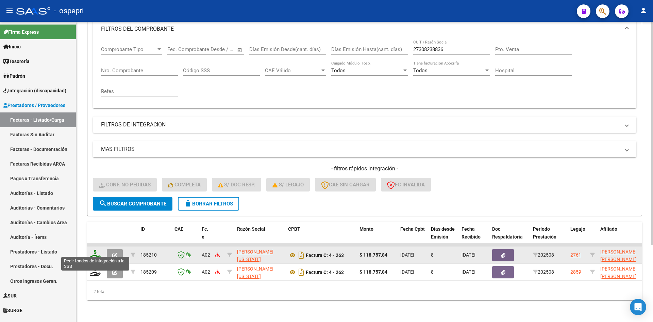
click at [92, 249] on icon at bounding box center [95, 254] width 11 height 10
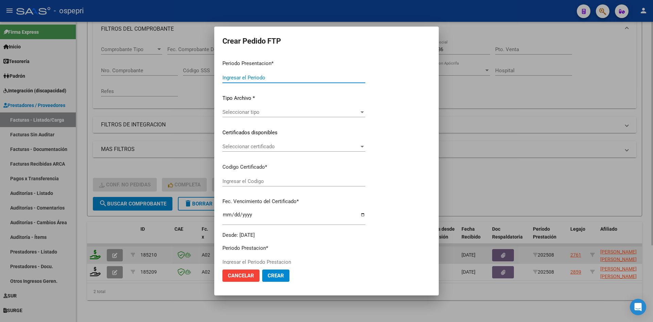
type input "202508"
type input "$ 118.757,84"
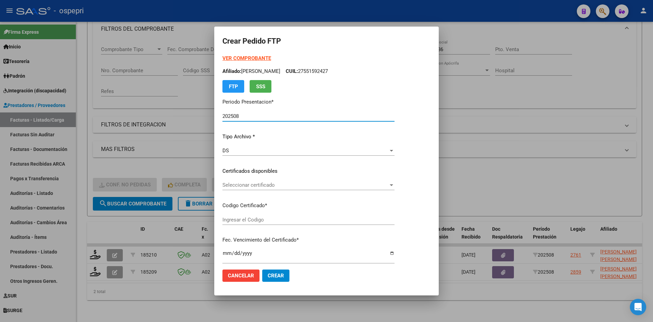
type input "ARG02000512840942018082420280824NQN249"
type input "[DATE]"
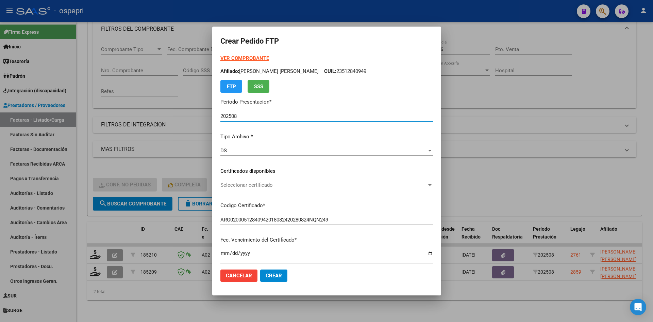
click at [281, 187] on span "Seleccionar certificado" at bounding box center [324, 185] width 207 height 6
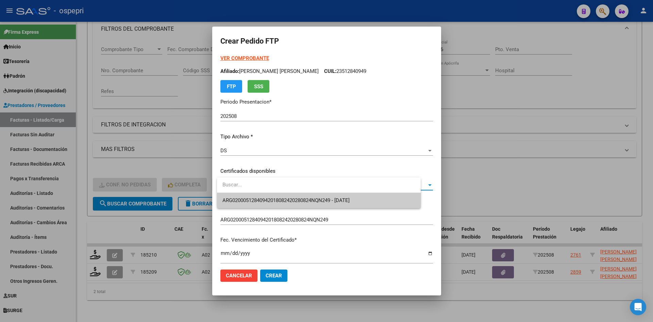
click at [285, 195] on span "ARG02000512840942018082420280824NQN249 - [DATE]" at bounding box center [319, 200] width 193 height 15
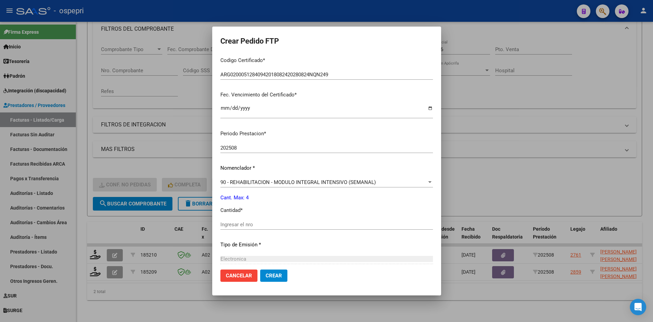
scroll to position [170, 0]
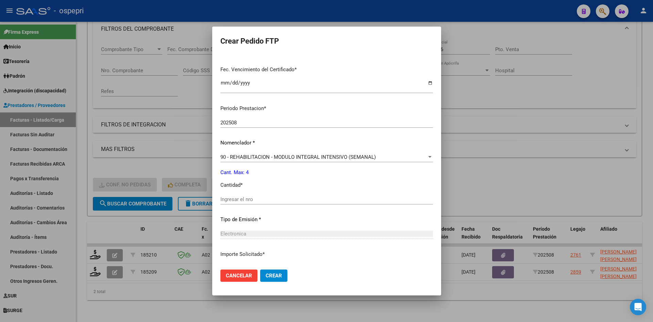
click at [267, 203] on div "Ingresar el nro" at bounding box center [327, 199] width 213 height 10
type input "4"
click at [277, 272] on span "Crear" at bounding box center [274, 275] width 16 height 6
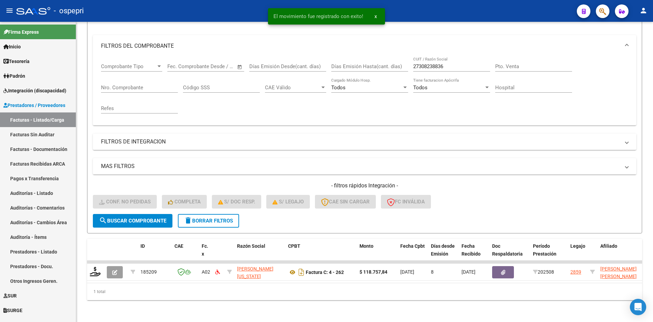
scroll to position [86, 0]
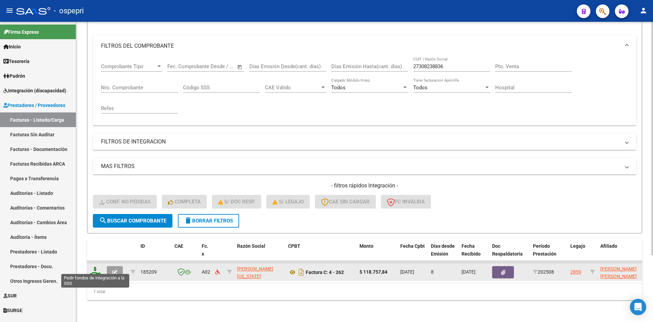
click at [95, 269] on icon at bounding box center [95, 271] width 11 height 10
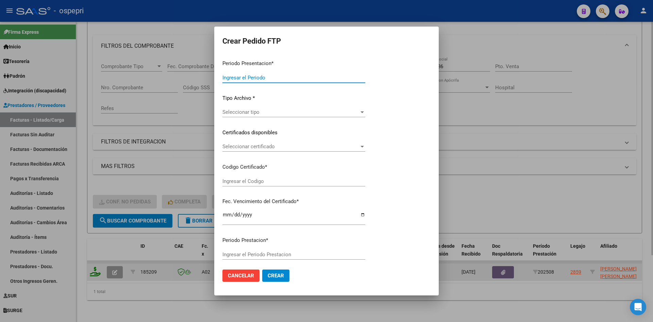
type input "202508"
type input "$ 118.757,84"
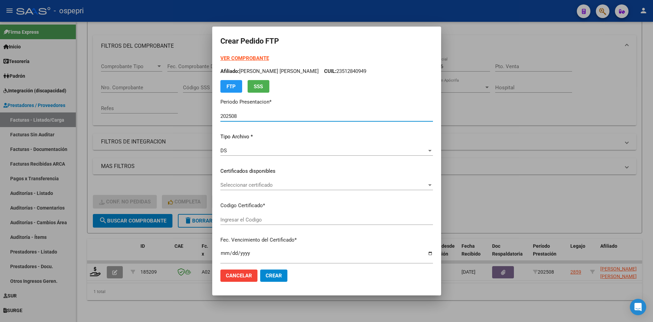
type input "2354773803-9"
type input "[DATE]"
click at [286, 188] on span "Seleccionar certificado" at bounding box center [324, 185] width 207 height 6
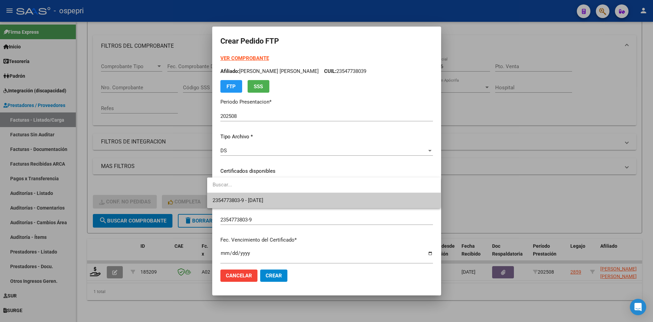
click at [285, 198] on span "2354773803-9 - [DATE]" at bounding box center [324, 200] width 223 height 15
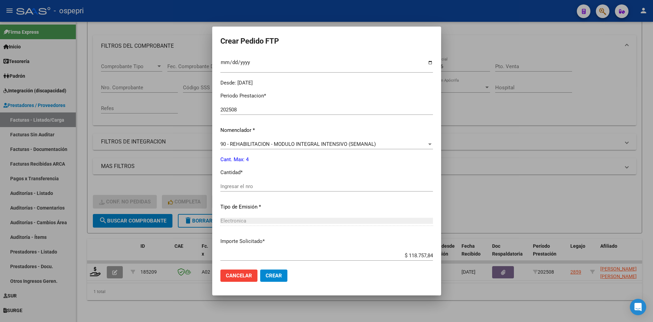
scroll to position [204, 0]
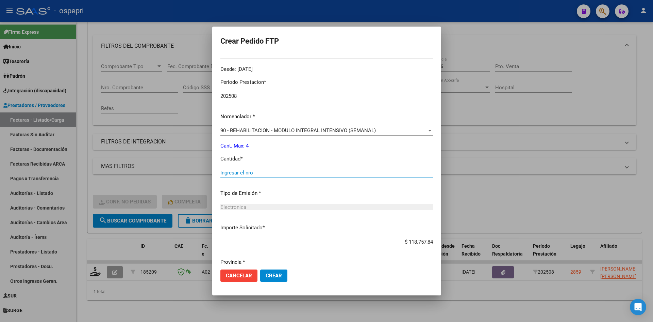
click at [246, 173] on input "Ingresar el nro" at bounding box center [327, 172] width 213 height 6
type input "4"
click at [270, 280] on button "Crear" at bounding box center [273, 275] width 27 height 12
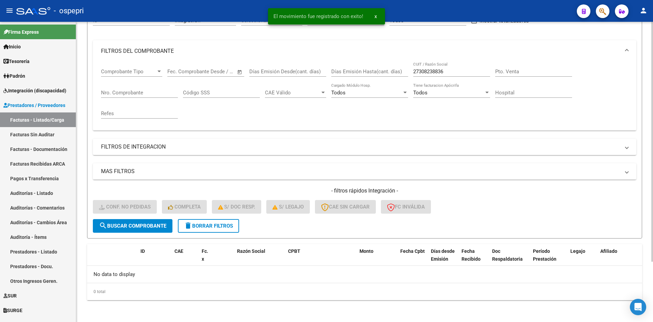
click at [223, 229] on button "delete Borrar Filtros" at bounding box center [208, 226] width 61 height 14
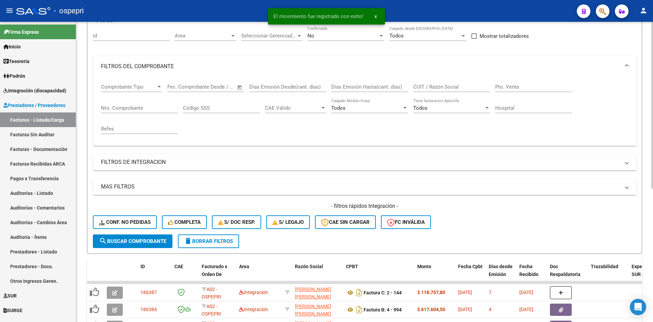
scroll to position [76, 0]
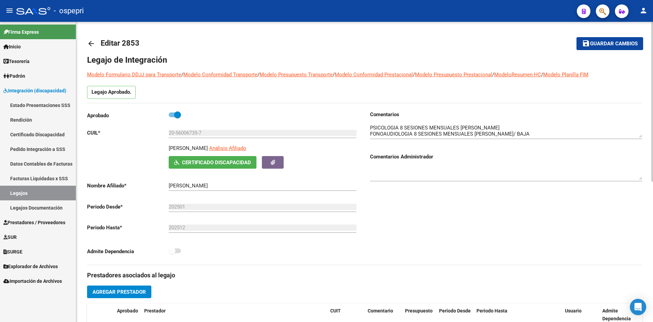
click at [90, 46] on mat-icon "arrow_back" at bounding box center [91, 43] width 8 height 8
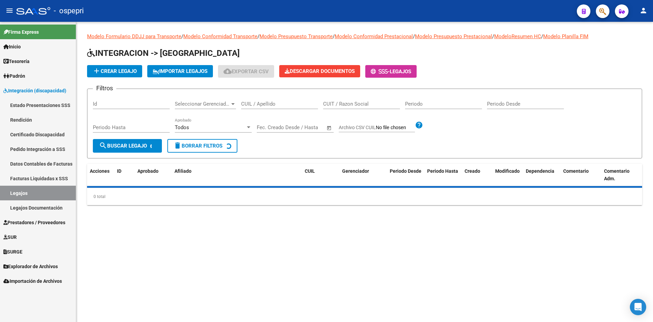
click at [254, 104] on input "CUIL / Apellido" at bounding box center [279, 104] width 77 height 6
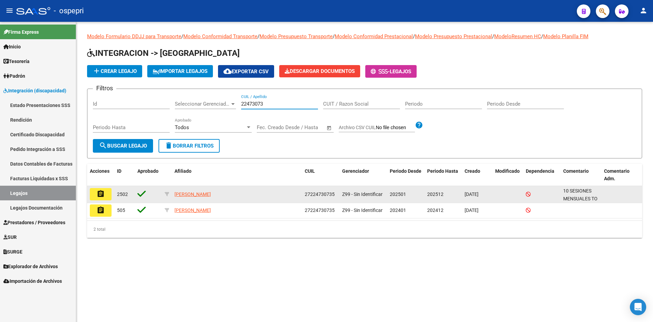
type input "22473073"
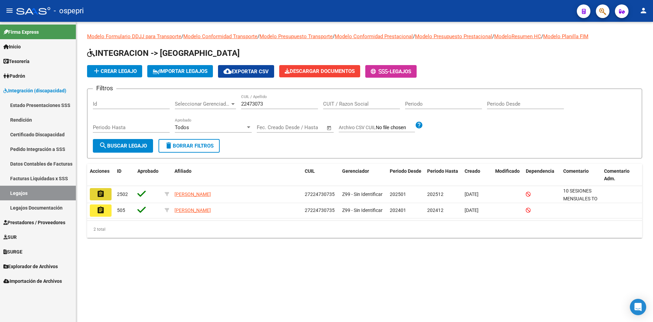
click at [100, 194] on mat-icon "assignment" at bounding box center [101, 194] width 8 height 8
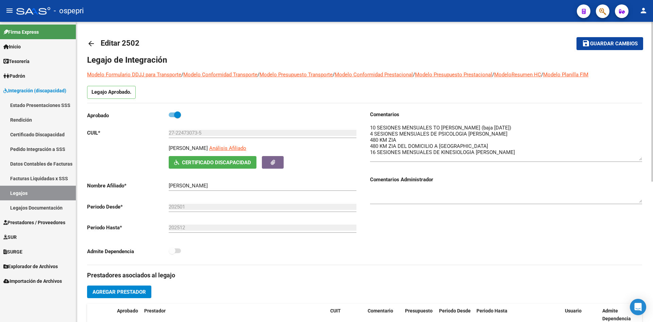
drag, startPoint x: 641, startPoint y: 137, endPoint x: 639, endPoint y: 160, distance: 23.3
click at [639, 160] on textarea at bounding box center [506, 142] width 272 height 36
click at [91, 45] on mat-icon "arrow_back" at bounding box center [91, 43] width 8 height 8
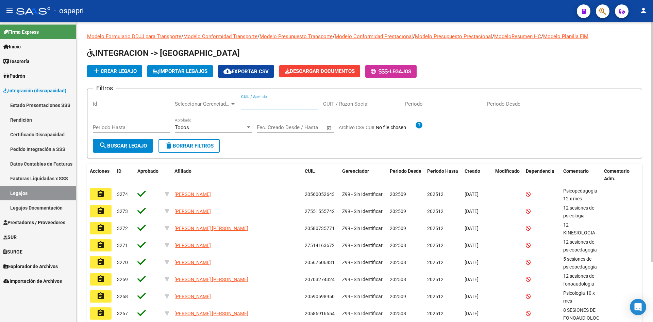
click at [271, 103] on input "CUIL / Apellido" at bounding box center [279, 104] width 77 height 6
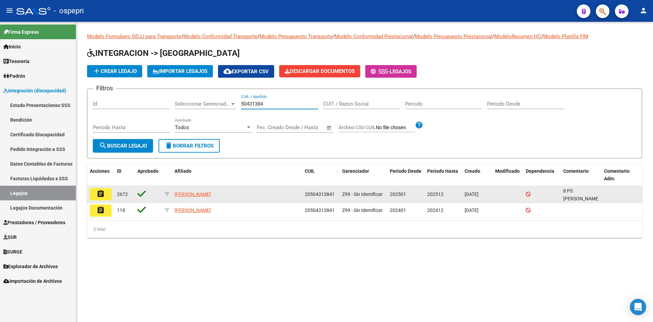
type input "50431384"
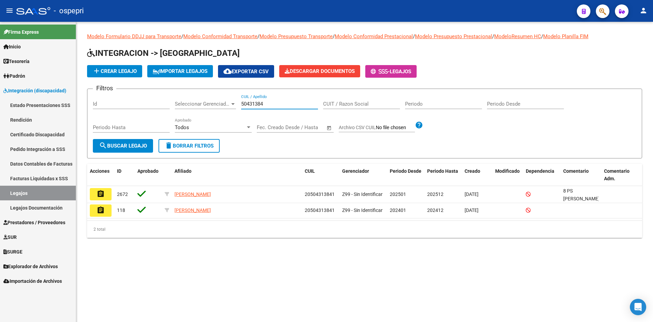
click at [96, 192] on button "assignment" at bounding box center [101, 194] width 22 height 12
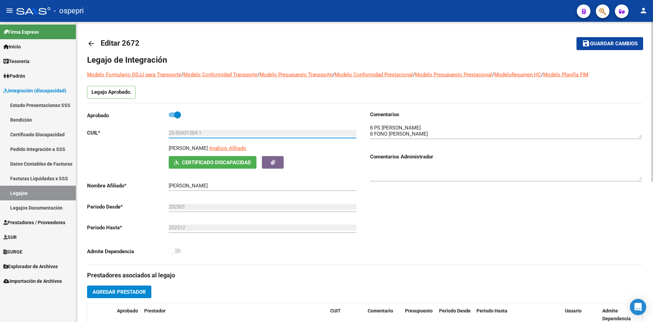
drag, startPoint x: 176, startPoint y: 135, endPoint x: 198, endPoint y: 133, distance: 22.2
click at [198, 133] on input "20-50431384-1" at bounding box center [263, 133] width 188 height 6
click at [92, 45] on mat-icon "arrow_back" at bounding box center [91, 43] width 8 height 8
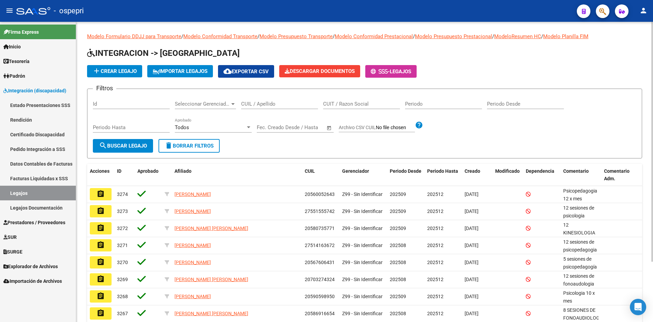
click at [272, 103] on input "CUIL / Apellido" at bounding box center [279, 104] width 77 height 6
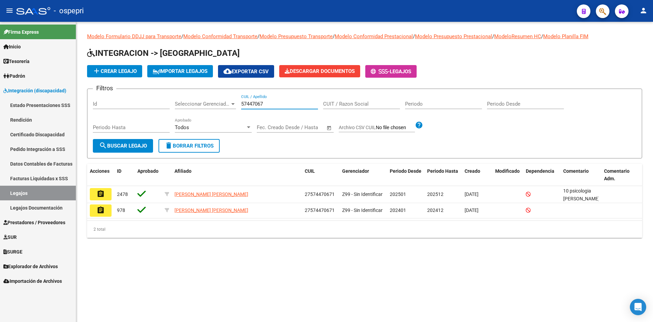
type input "57447067"
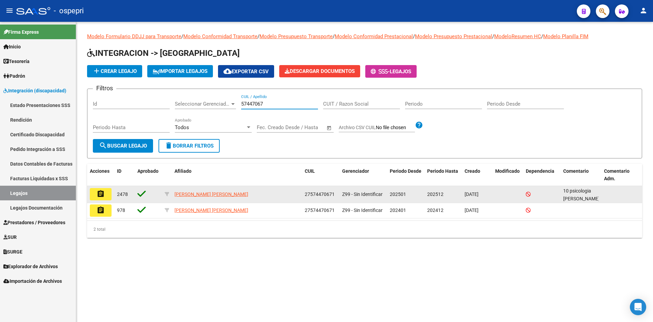
click at [101, 194] on mat-icon "assignment" at bounding box center [101, 194] width 8 height 8
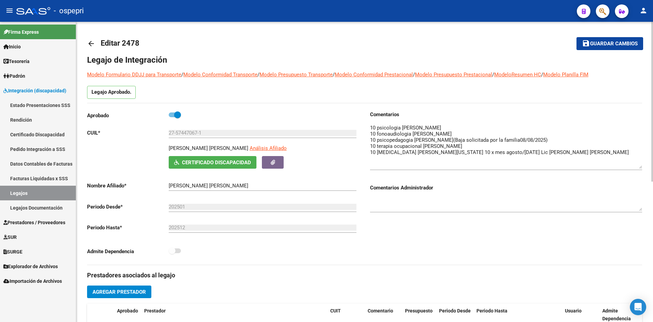
drag, startPoint x: 639, startPoint y: 137, endPoint x: 639, endPoint y: 168, distance: 31.0
click at [639, 168] on textarea at bounding box center [506, 146] width 272 height 45
click at [94, 40] on mat-icon "arrow_back" at bounding box center [91, 43] width 8 height 8
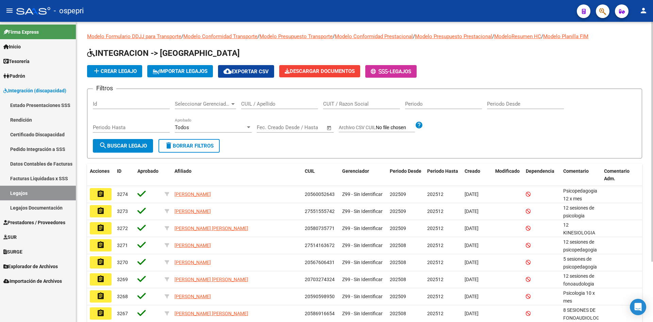
click at [276, 104] on input "CUIL / Apellido" at bounding box center [279, 104] width 77 height 6
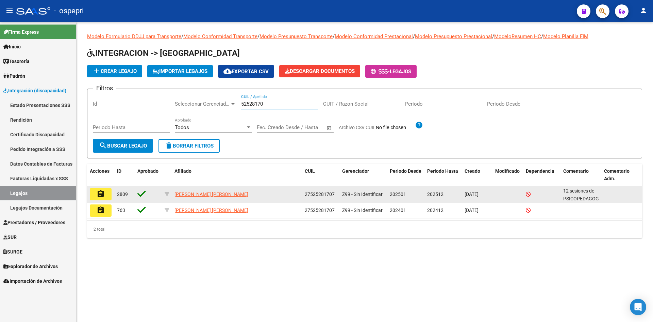
type input "52528170"
click at [101, 192] on mat-icon "assignment" at bounding box center [101, 194] width 8 height 8
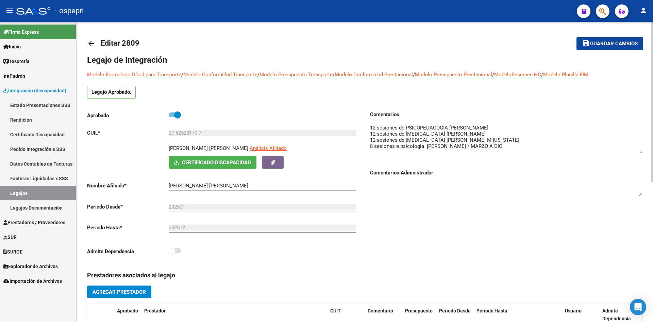
drag, startPoint x: 638, startPoint y: 137, endPoint x: 639, endPoint y: 153, distance: 16.0
click at [639, 153] on textarea at bounding box center [506, 139] width 272 height 30
click at [90, 42] on mat-icon "arrow_back" at bounding box center [91, 43] width 8 height 8
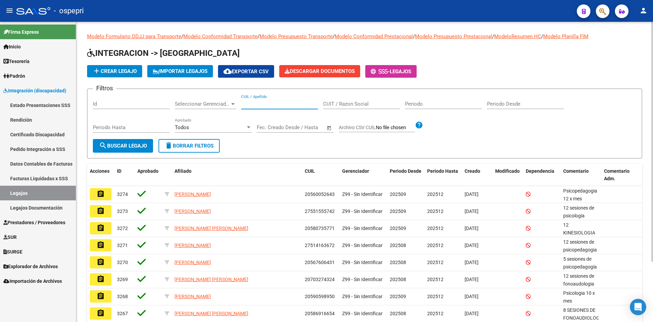
click at [253, 102] on input "CUIL / Apellido" at bounding box center [279, 104] width 77 height 6
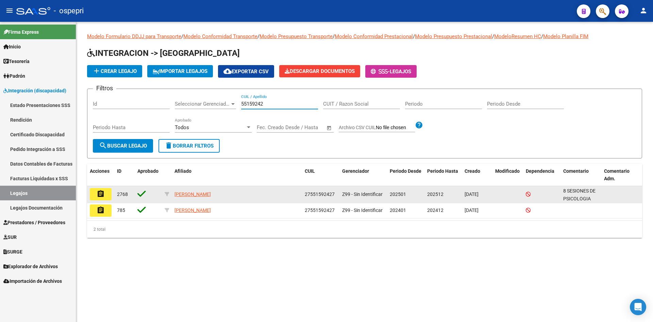
type input "55159242"
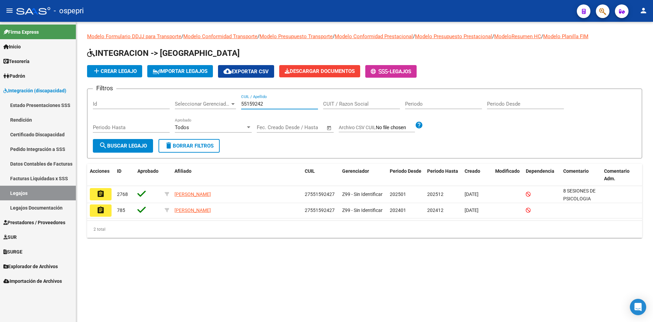
click at [102, 193] on mat-icon "assignment" at bounding box center [101, 194] width 8 height 8
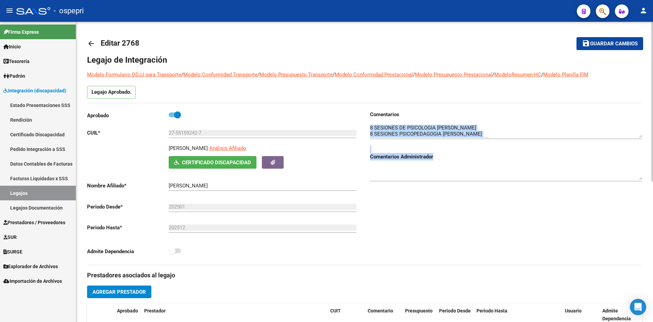
drag, startPoint x: 643, startPoint y: 142, endPoint x: 643, endPoint y: 153, distance: 11.6
click at [643, 153] on div "arrow_back Editar 2768 save Guardar cambios Legajo de Integración Modelo Formul…" at bounding box center [364, 303] width 577 height 563
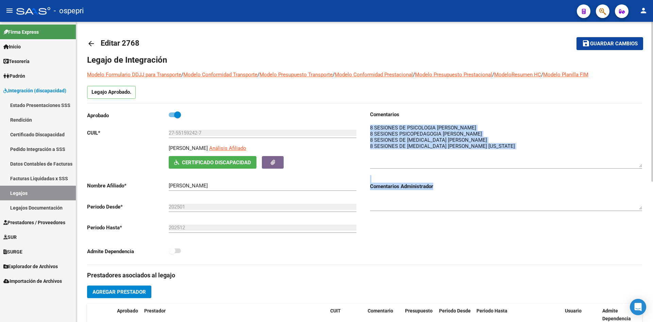
drag, startPoint x: 639, startPoint y: 136, endPoint x: 643, endPoint y: 166, distance: 29.8
click at [643, 166] on div "arrow_back Editar 2768 save Guardar cambios Legajo de Integración Modelo Formul…" at bounding box center [364, 303] width 577 height 563
click at [94, 45] on mat-icon "arrow_back" at bounding box center [91, 43] width 8 height 8
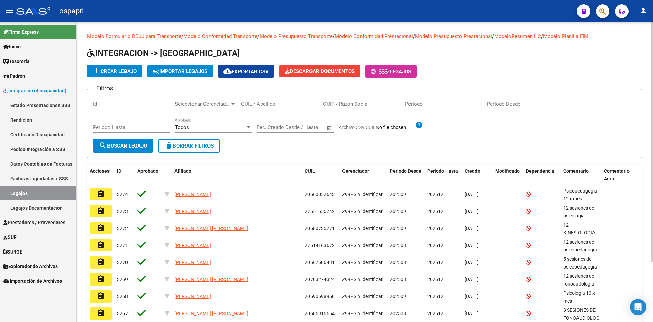
click at [283, 103] on input "CUIL / Apellido" at bounding box center [279, 104] width 77 height 6
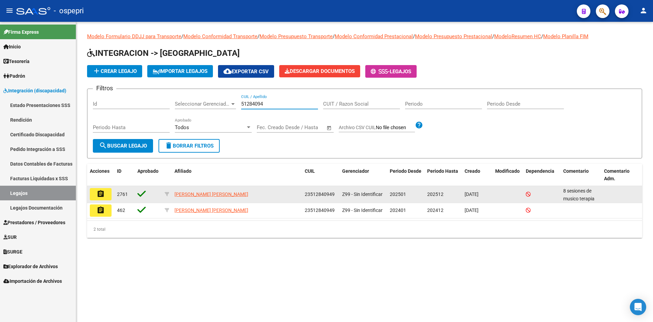
type input "51284094"
click at [97, 192] on mat-icon "assignment" at bounding box center [101, 194] width 8 height 8
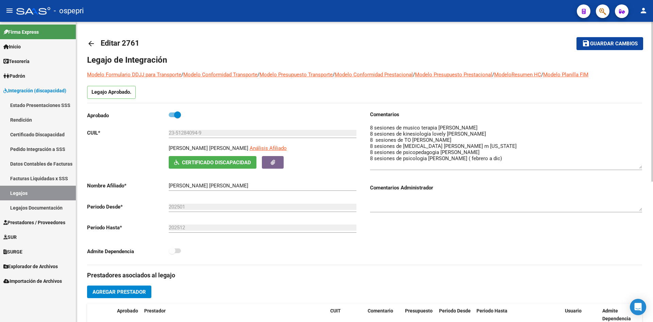
drag, startPoint x: 642, startPoint y: 136, endPoint x: 633, endPoint y: 167, distance: 32.2
click at [633, 167] on textarea at bounding box center [506, 146] width 272 height 45
click at [90, 41] on mat-icon "arrow_back" at bounding box center [91, 43] width 8 height 8
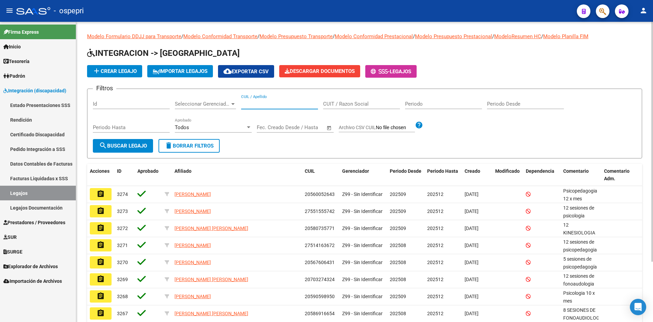
click at [248, 102] on input "CUIL / Apellido" at bounding box center [279, 104] width 77 height 6
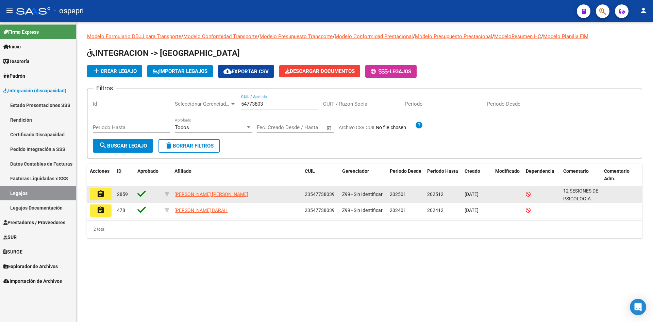
type input "54773803"
click at [103, 191] on mat-icon "assignment" at bounding box center [101, 194] width 8 height 8
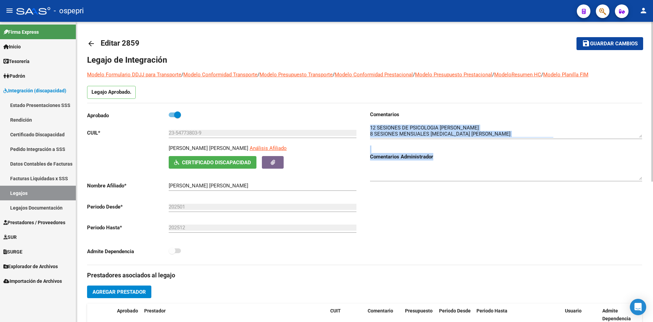
click at [644, 154] on div "arrow_back Editar 2859 save Guardar cambios Legajo de Integración Modelo Formul…" at bounding box center [364, 303] width 577 height 563
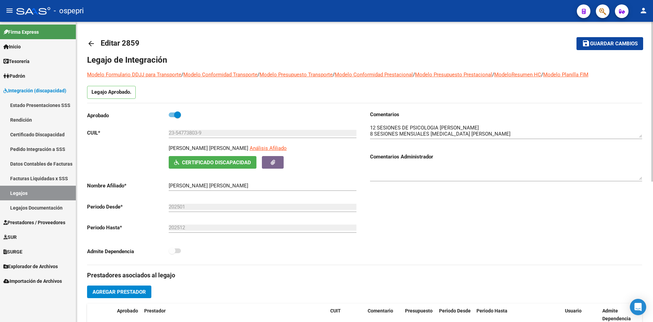
drag, startPoint x: 604, startPoint y: 189, endPoint x: 600, endPoint y: 190, distance: 3.8
click at [603, 189] on div "Comentarios Comentarios Administrador" at bounding box center [504, 188] width 278 height 154
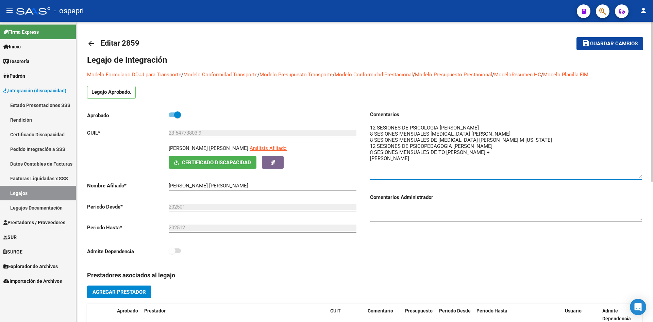
drag, startPoint x: 640, startPoint y: 136, endPoint x: 643, endPoint y: 177, distance: 40.3
click at [643, 177] on div "arrow_back Editar 2859 save Guardar cambios Legajo de Integración Modelo Formul…" at bounding box center [364, 303] width 577 height 563
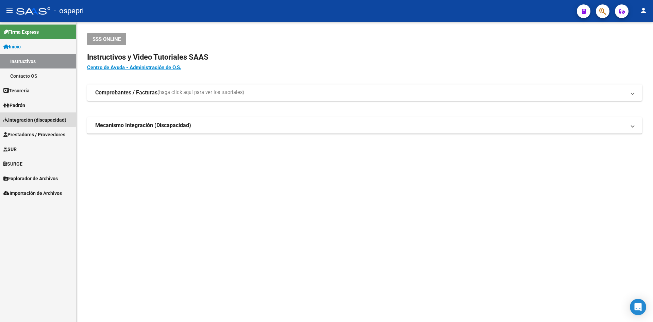
click at [32, 117] on span "Integración (discapacidad)" at bounding box center [34, 119] width 63 height 7
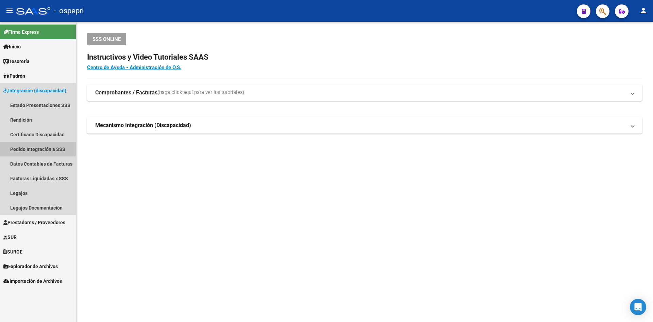
click at [51, 148] on link "Pedido Integración a SSS" at bounding box center [38, 149] width 76 height 15
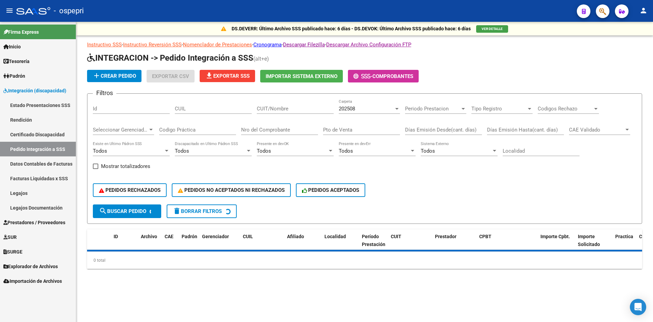
click at [355, 109] on span "202508" at bounding box center [347, 108] width 16 height 6
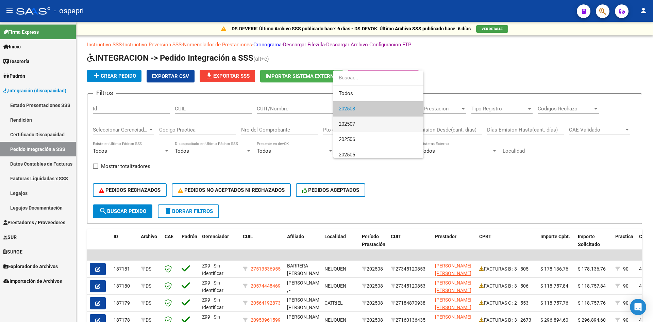
click at [359, 124] on span "202507" at bounding box center [378, 123] width 79 height 15
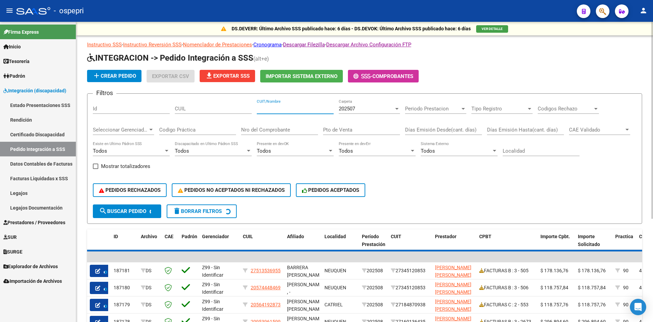
click at [266, 108] on input "CUIT/Nombre" at bounding box center [295, 108] width 77 height 6
paste input "27320133977"
type input "27320133977"
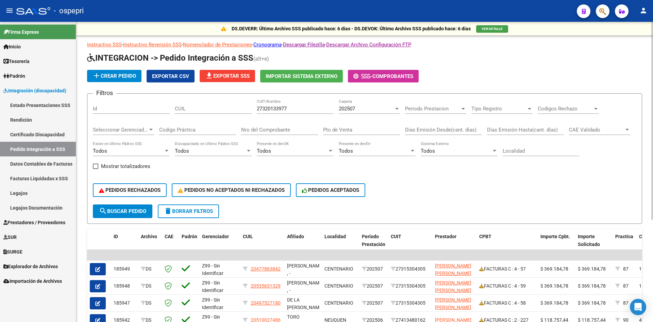
click at [134, 210] on span "search Buscar Pedido" at bounding box center [122, 211] width 47 height 6
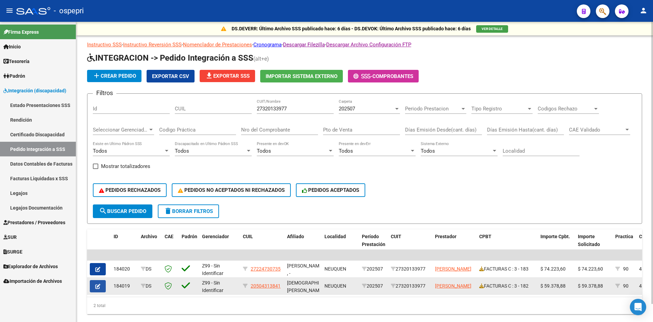
click at [100, 286] on button "button" at bounding box center [98, 286] width 16 height 12
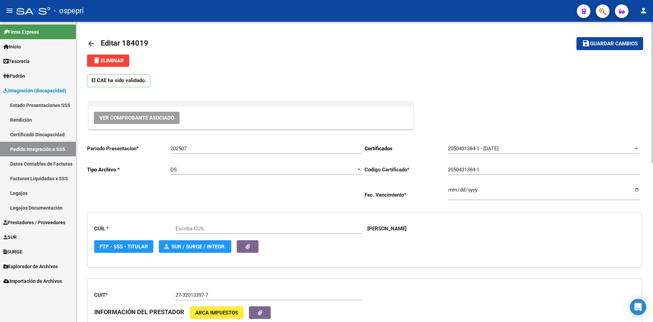
type input "20504313841"
click at [162, 119] on span "Ver Comprobante Asociado" at bounding box center [136, 118] width 75 height 6
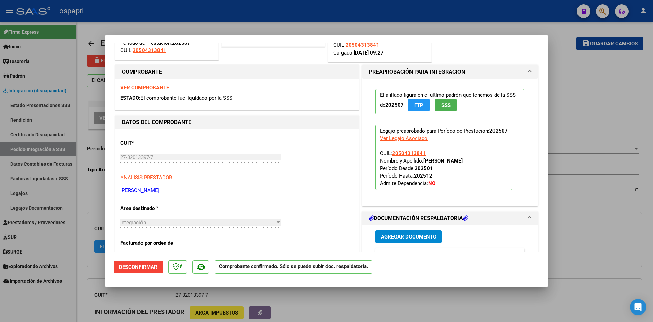
scroll to position [102, 0]
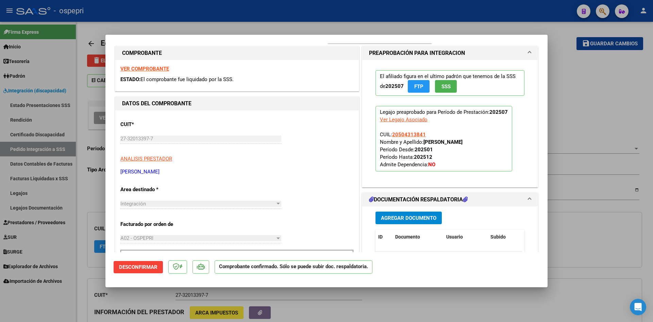
click at [148, 69] on strong "VER COMPROBANTE" at bounding box center [144, 69] width 49 height 6
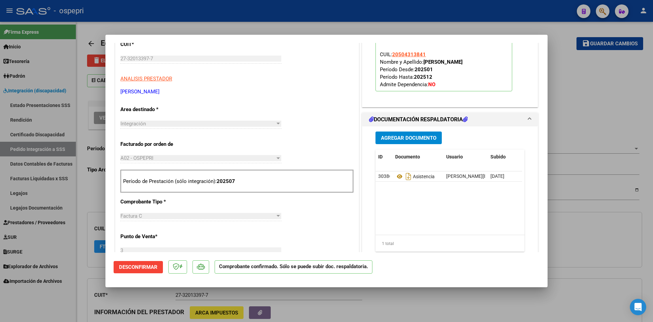
scroll to position [238, 0]
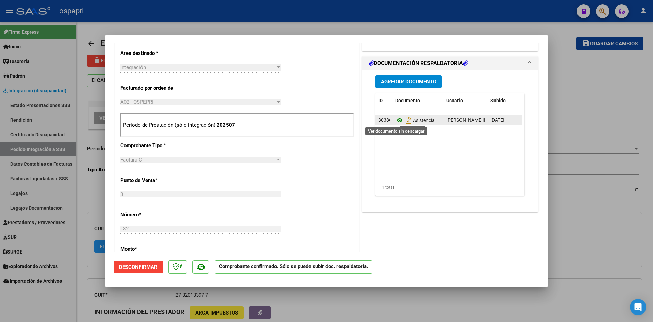
click at [396, 120] on icon at bounding box center [399, 120] width 9 height 8
type input "$ 0,00"
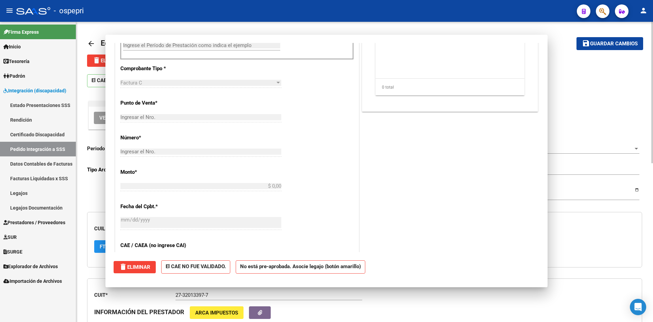
scroll to position [0, 0]
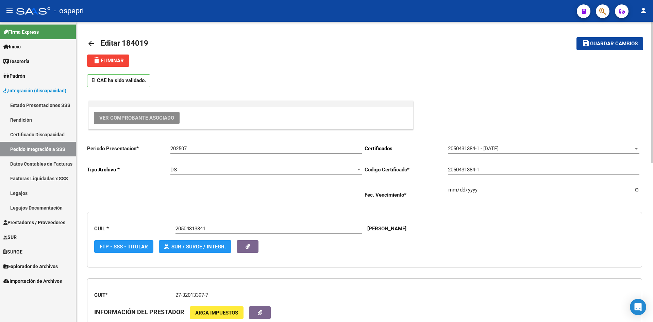
click at [92, 43] on mat-icon "arrow_back" at bounding box center [91, 43] width 8 height 8
